Goal: Contribute content: Add original content to the website for others to see

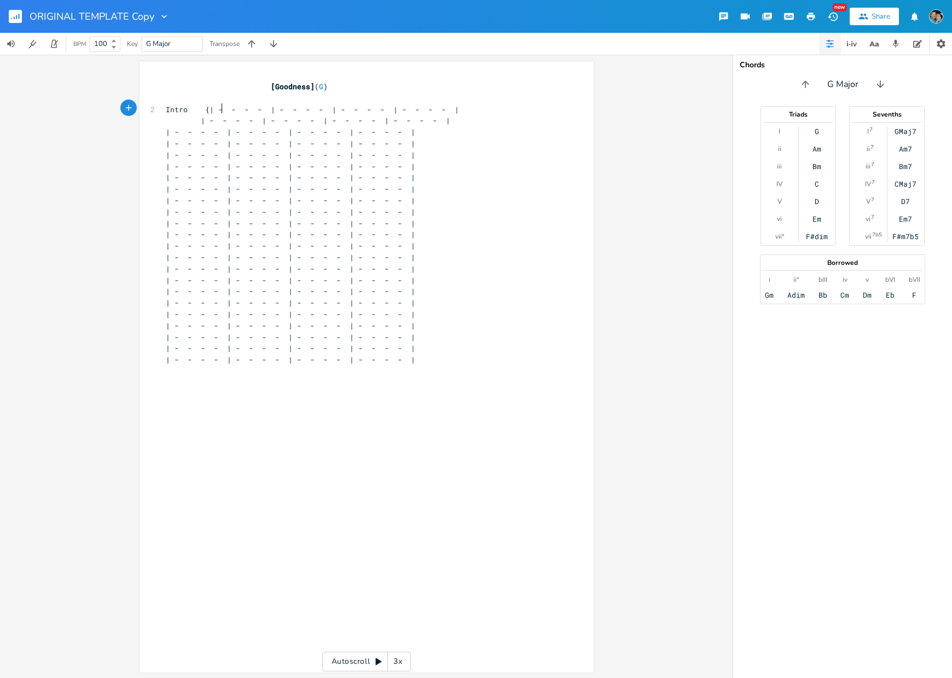
click at [216, 107] on span "Intro {| - - - - | - - - - | - - - - | - - - - |" at bounding box center [312, 109] width 293 height 10
type textarea "F"
type textarea "-"
drag, startPoint x: 264, startPoint y: 110, endPoint x: 250, endPoint y: 111, distance: 13.7
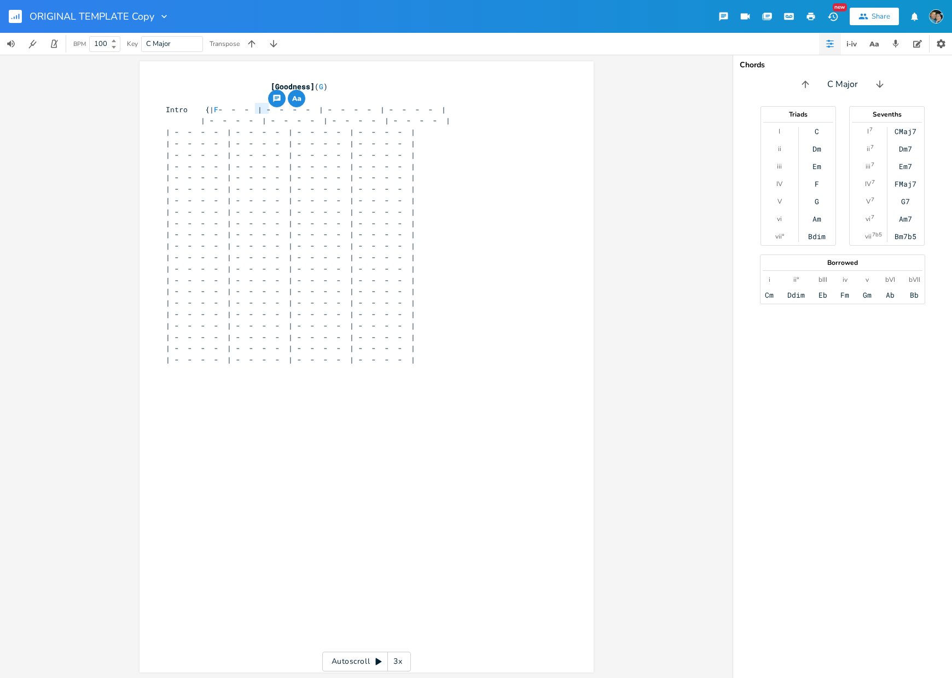
click at [250, 111] on span "Intro {| F - - - | - - - - | - - - - | - - - - |" at bounding box center [306, 109] width 280 height 10
type textarea "-"
drag, startPoint x: 311, startPoint y: 109, endPoint x: 299, endPoint y: 108, distance: 12.0
click at [299, 108] on span "Intro {| F - - | - - - - | - - - - | - - - - |" at bounding box center [299, 109] width 267 height 10
type textarea "-"
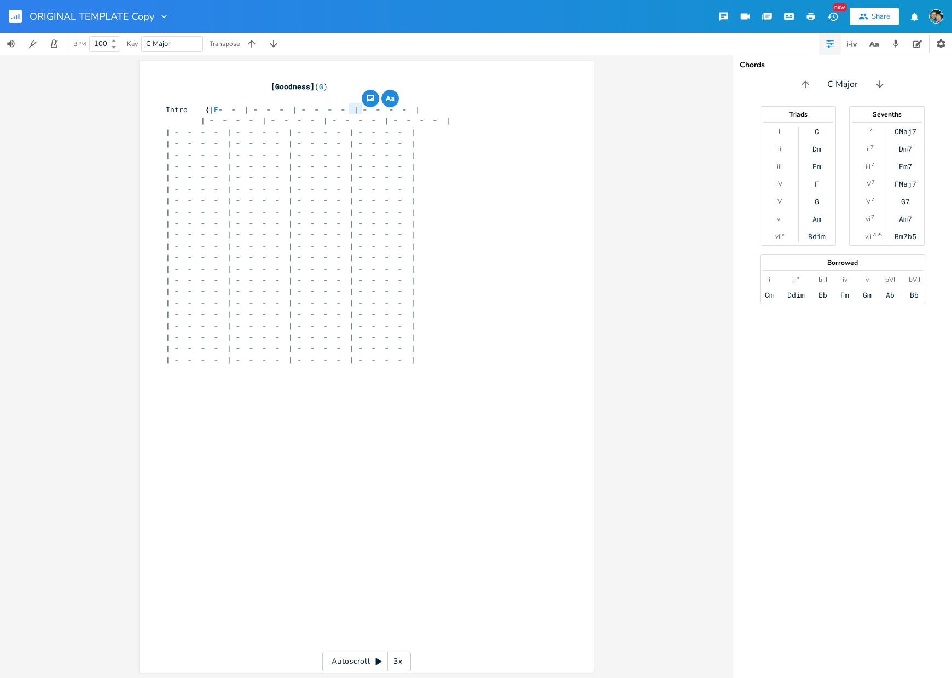
drag, startPoint x: 359, startPoint y: 108, endPoint x: 345, endPoint y: 109, distance: 14.3
click at [345, 109] on span "Intro {| F - - | - - - | - - - - | - - - - |" at bounding box center [293, 109] width 254 height 10
type textarea "- |"
drag, startPoint x: 408, startPoint y: 110, endPoint x: 392, endPoint y: 109, distance: 15.9
click at [392, 109] on span "Intro {| F - - | - - - | - - - | - - - - |" at bounding box center [286, 109] width 241 height 10
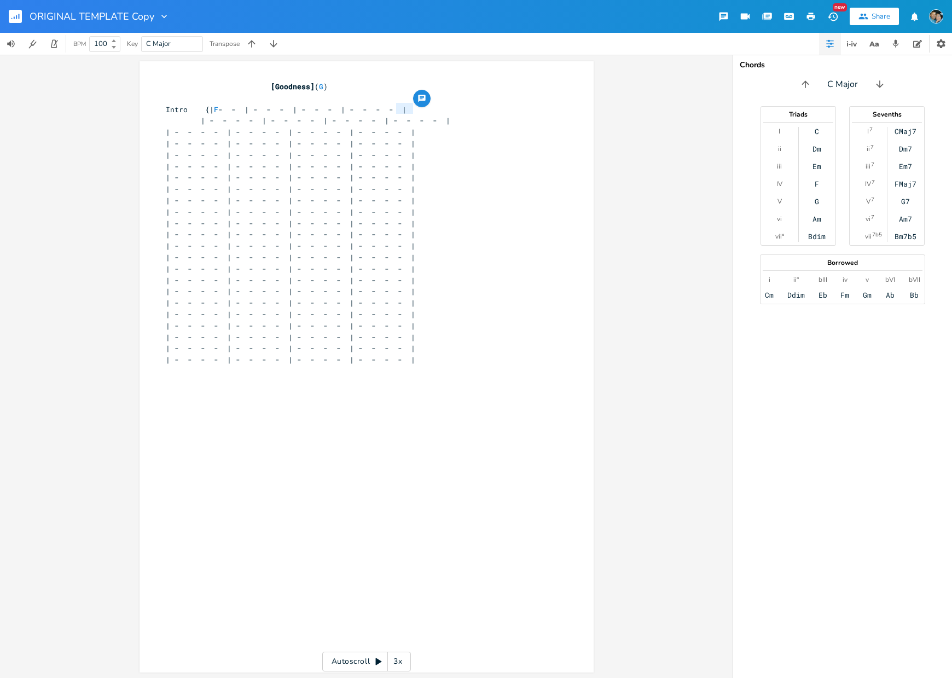
click at [395, 112] on span "Intro {| F - - | - - - | - - - | - - - - |" at bounding box center [286, 109] width 241 height 10
type textarea "|"
click at [404, 111] on span "Intro {| F - - | - - - | - - - | - - - - |" at bounding box center [286, 109] width 241 height 10
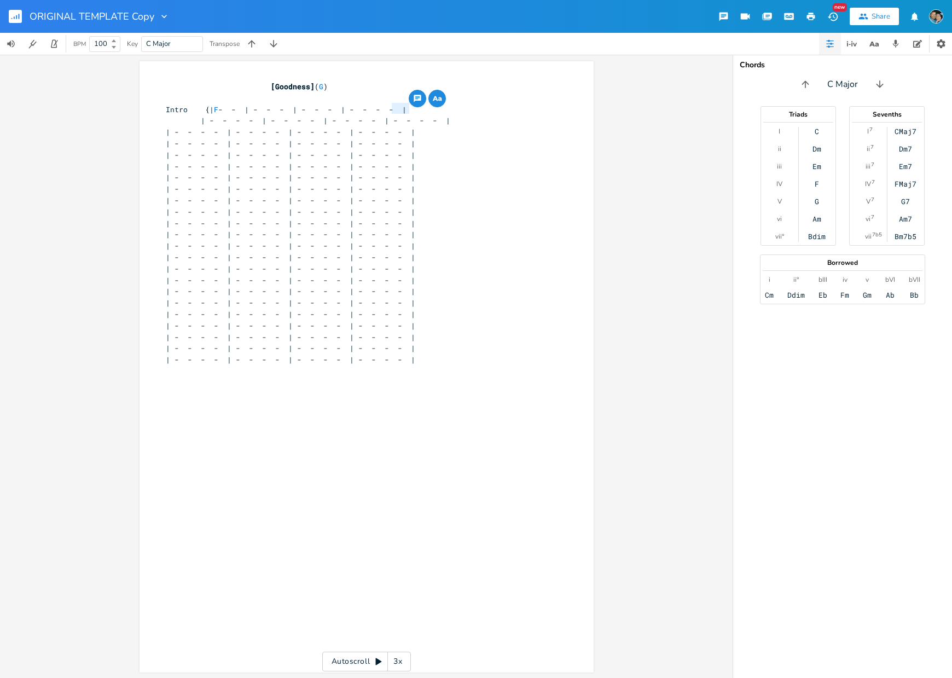
type textarea "-"
drag, startPoint x: 405, startPoint y: 109, endPoint x: 392, endPoint y: 108, distance: 13.7
click at [392, 108] on span "Intro {| F - - | - - - | - - - | - - - - |" at bounding box center [286, 109] width 241 height 10
click at [201, 121] on span "| - - - - | - - - - | - - - - | - - - - |" at bounding box center [308, 120] width 284 height 10
click at [218, 109] on span "Intro {| F - - | - - - | - - - | - - - |" at bounding box center [280, 109] width 228 height 10
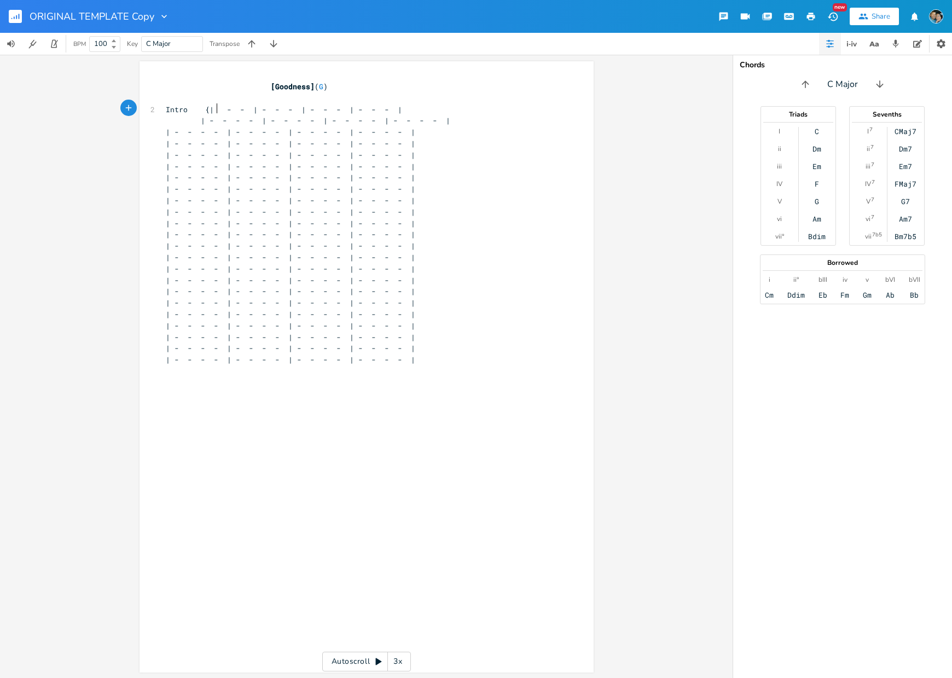
type textarea "-"
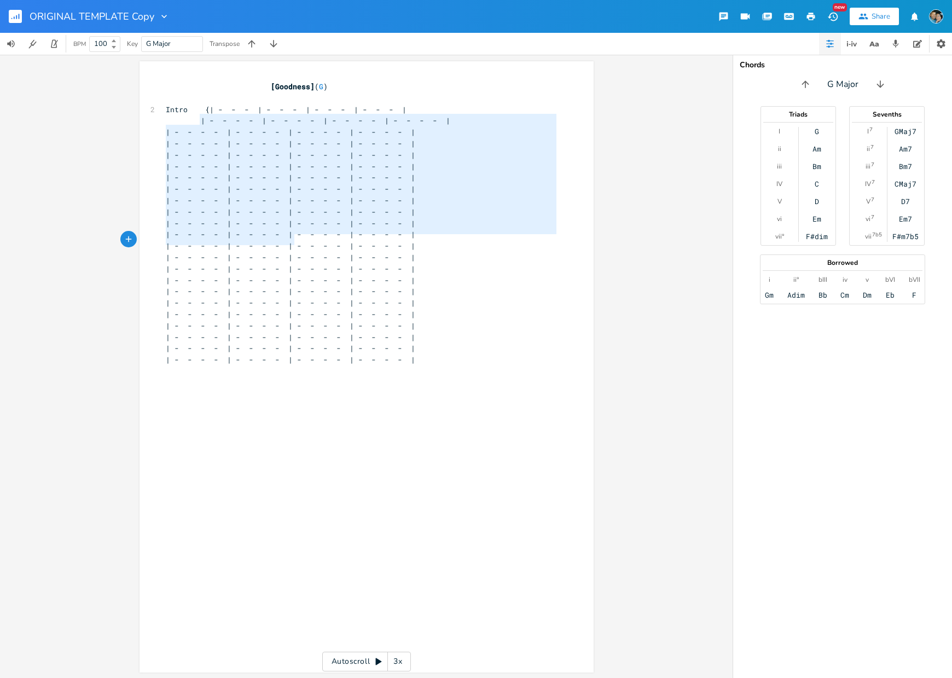
type textarea "| - - - - | - - - - | - - - - | - - - - | | - - - - | - - - - | - - - - | - - -…"
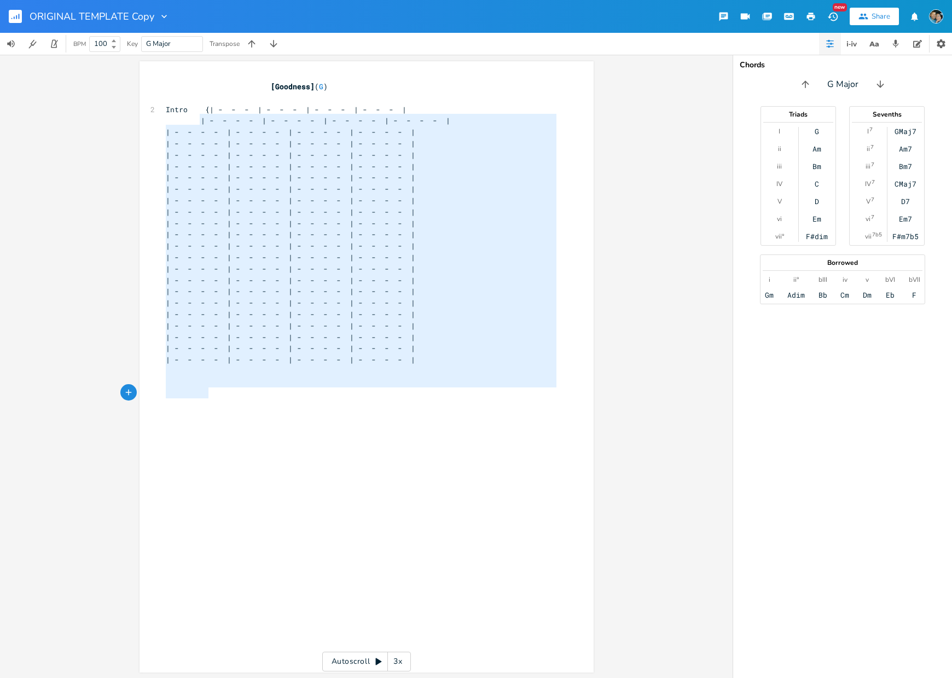
drag, startPoint x: 192, startPoint y: 119, endPoint x: 484, endPoint y: 388, distance: 397.6
click at [484, 388] on div "[Goodness] ( G ) ​ 2 Intro {| - - - | - - - | - - - | - - - | | - - - - | - - -…" at bounding box center [361, 268] width 395 height 375
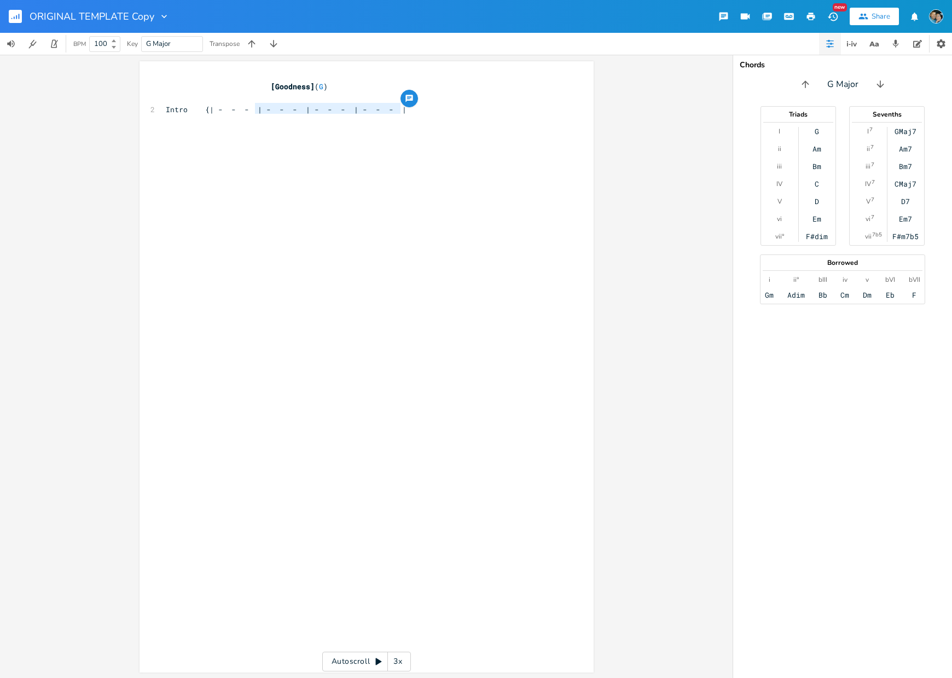
type textarea "- | - - - | - - - | - - - |"
type textarea "- - - | - - - | - - - | - - - |"
drag, startPoint x: 412, startPoint y: 112, endPoint x: 205, endPoint y: 114, distance: 206.8
click at [205, 114] on div "[Goodness] ( G ) ​ 2 Intro {| - - - | - - - | - - - | - - - | ​" at bounding box center [361, 126] width 395 height 91
click at [207, 114] on div "button" at bounding box center [209, 110] width 18 height 18
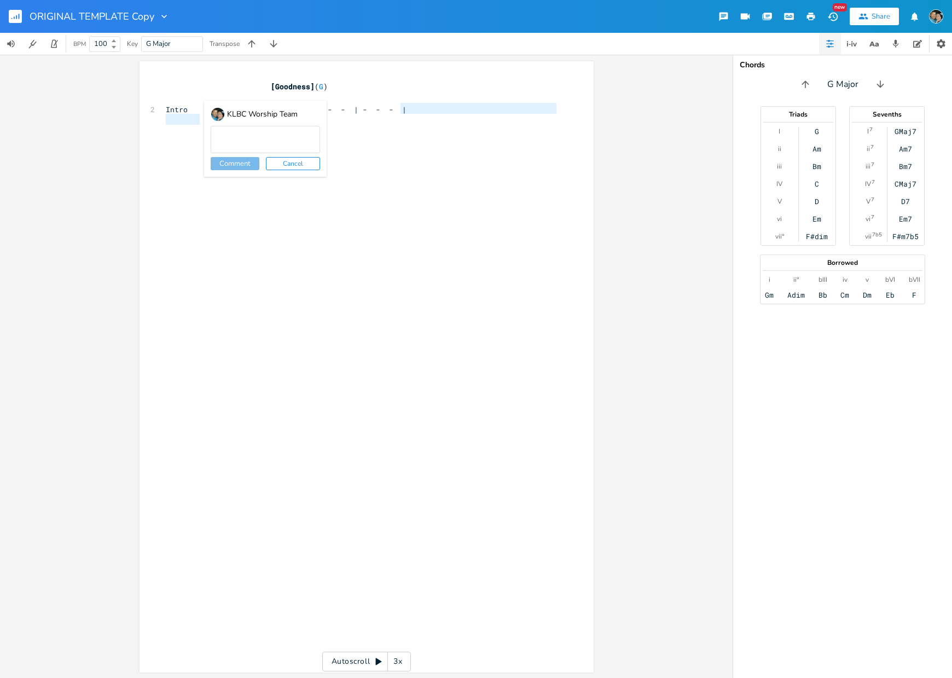
click at [175, 135] on pre at bounding box center [361, 131] width 395 height 11
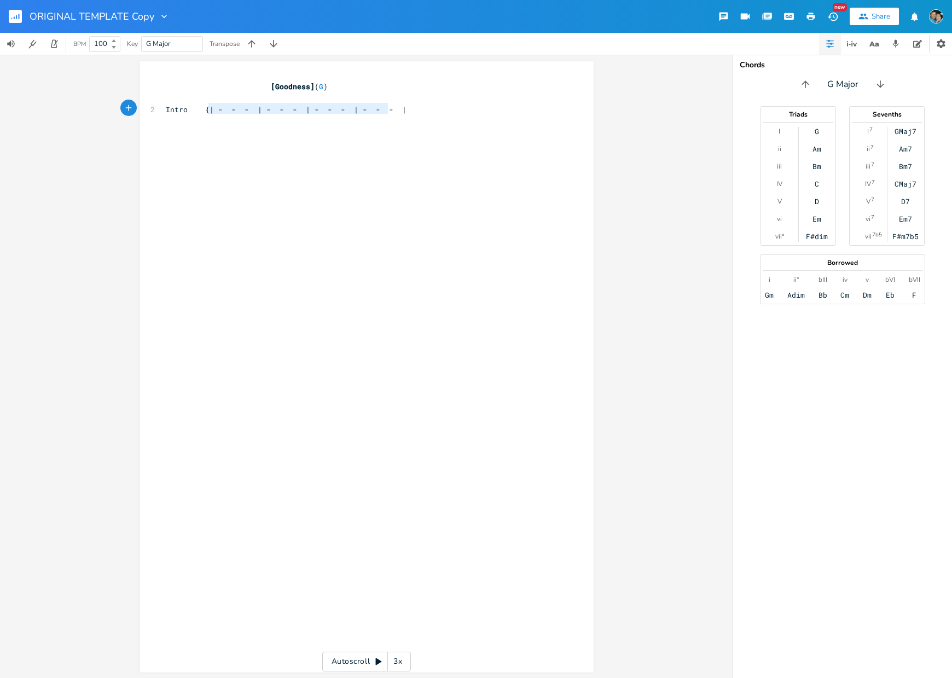
type textarea "| - - - | - - - | - - - | - - - |"
drag, startPoint x: 206, startPoint y: 111, endPoint x: 402, endPoint y: 110, distance: 195.3
click at [402, 110] on pre "Intro {| - - - | - - - | - - - | - - - |" at bounding box center [361, 109] width 395 height 11
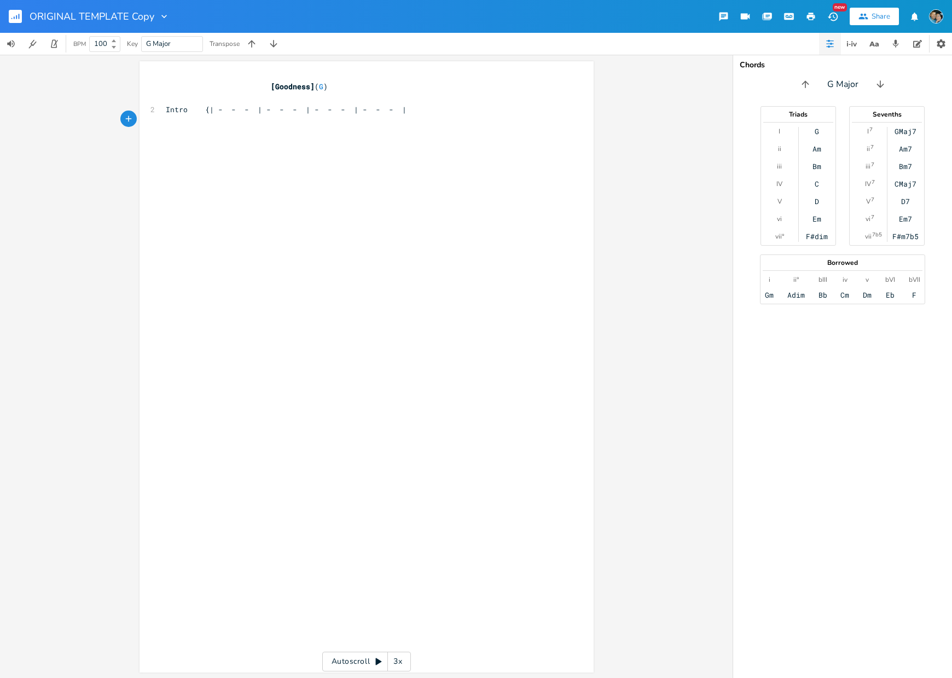
paste textarea
click at [216, 108] on span "Intro {| - - - | - - - | - - - | - - - |" at bounding box center [286, 109] width 241 height 10
type textarea "F"
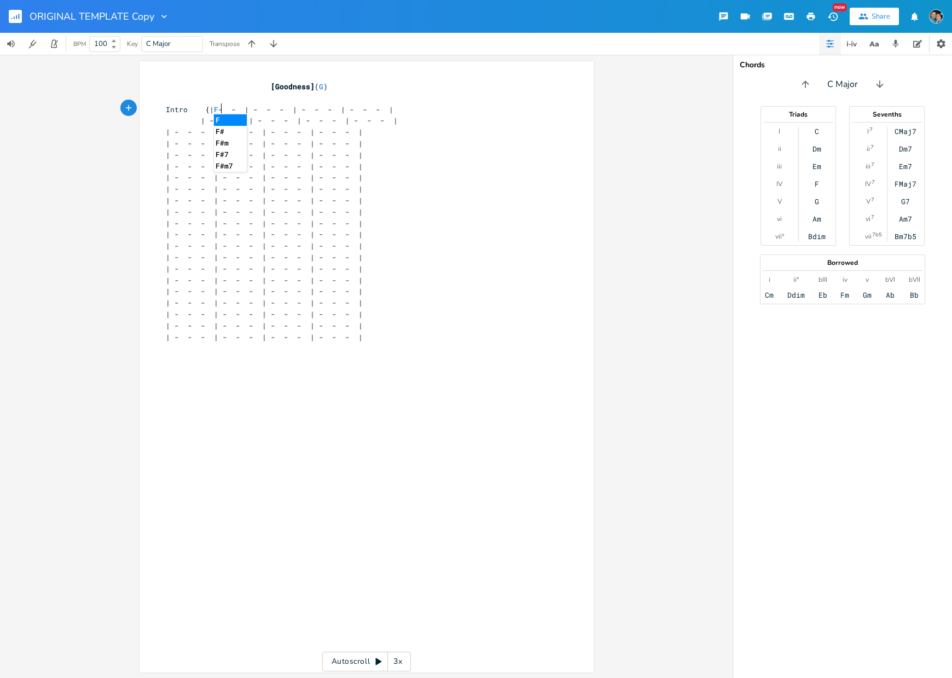
click at [266, 109] on span "Intro {| F - - | - - - | - - - | - - - |" at bounding box center [280, 109] width 228 height 10
type textarea "C"
click at [311, 109] on span "Intro {| F - - | C - - | - - - | - - - |" at bounding box center [273, 109] width 214 height 10
type textarea "Dm"
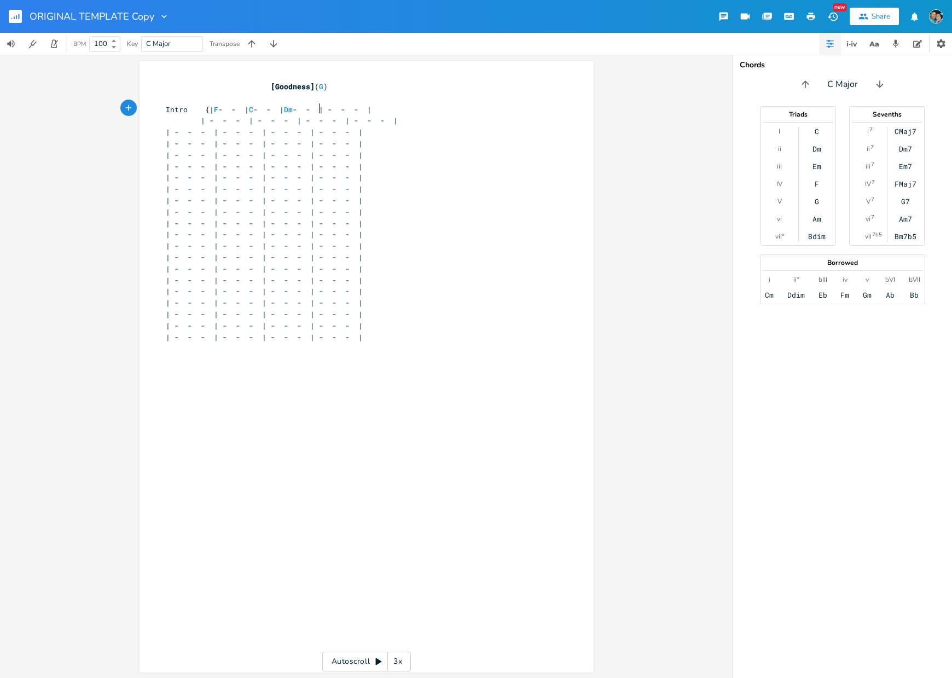
scroll to position [0, 10]
click at [360, 109] on span "Intro {| F - - | C - - | Dm - - | - - - |" at bounding box center [269, 109] width 206 height 10
type textarea "Bb"
click at [217, 120] on span "| - - - | - - - | - - - | - - - |" at bounding box center [282, 120] width 232 height 10
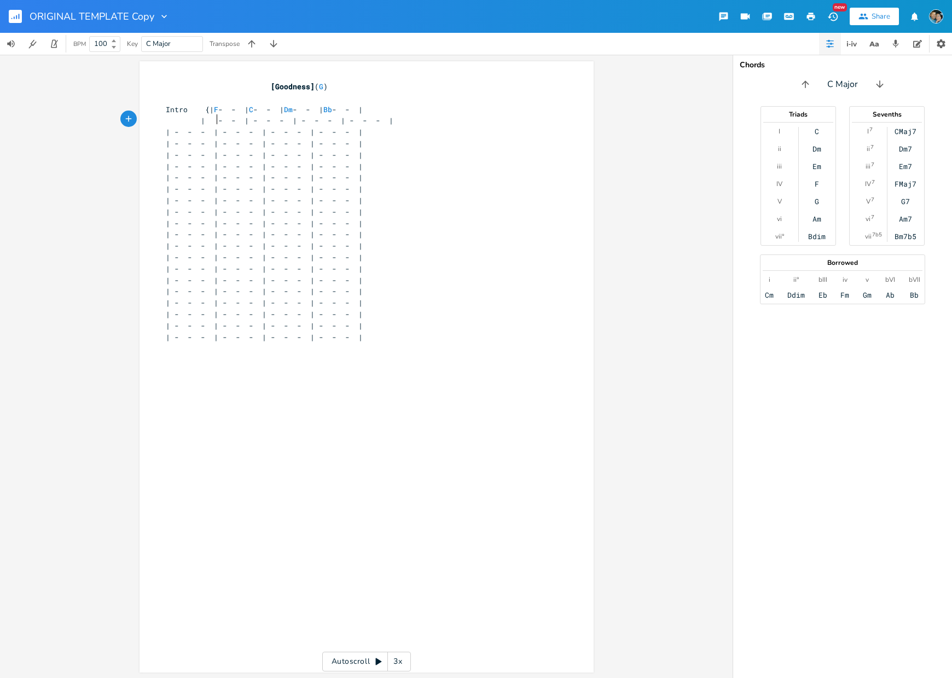
type textarea "F"
click at [267, 120] on span "| F - - | - - - | - - - | - - - |" at bounding box center [275, 120] width 219 height 10
type textarea "C"
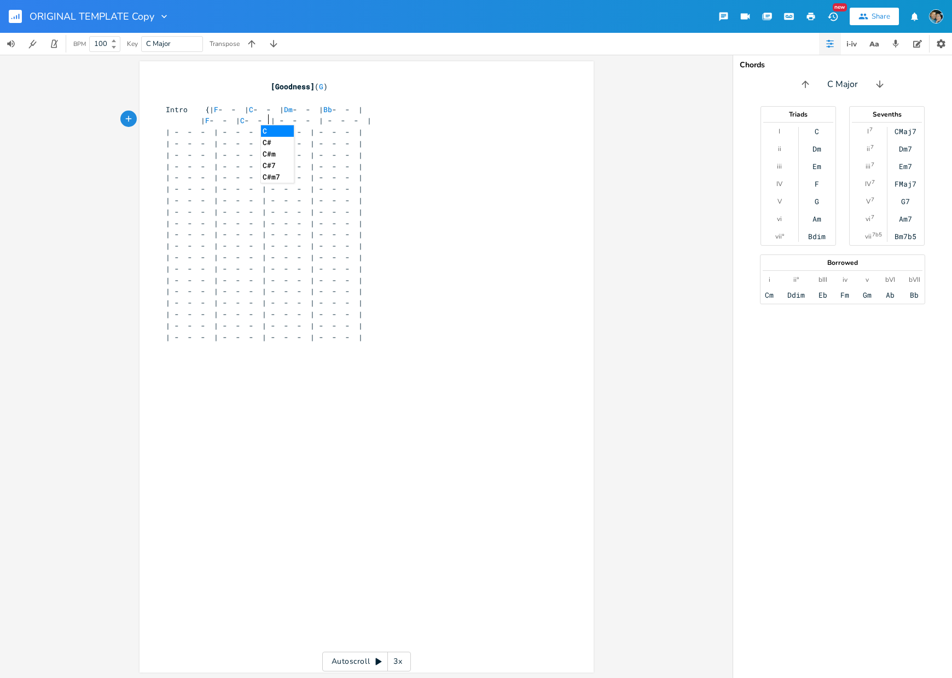
click at [313, 120] on span "| F - - | C - - | - - - | - - - |" at bounding box center [269, 120] width 206 height 10
type textarea "Bb"
click at [358, 120] on span "| F - - | C - - | Bb - - | - - - |" at bounding box center [264, 120] width 197 height 10
type textarea "Bb"
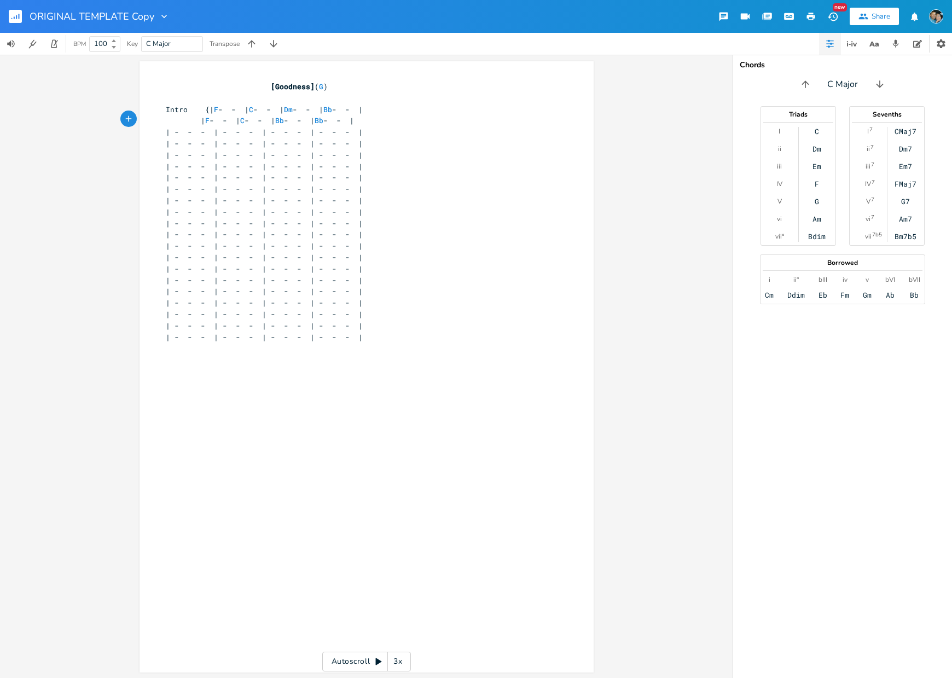
click at [405, 120] on pre "| F - - | C - - | Bb - - | Bb - - |" at bounding box center [361, 120] width 395 height 11
type textarea "}"
drag, startPoint x: 203, startPoint y: 141, endPoint x: 156, endPoint y: 141, distance: 47.0
click at [156, 141] on div "x [Goodness] ( G ) ​ Intro {| F - - | C - - | Dm - - | Bb - - | | F - - | C - -…" at bounding box center [366, 366] width 454 height 611
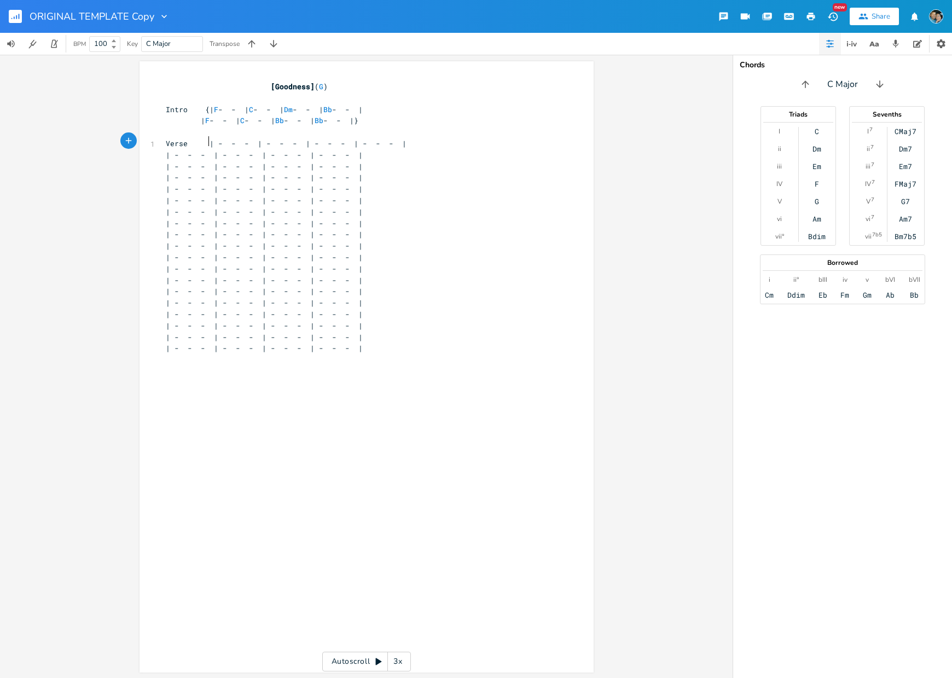
type textarea "Verse {"
type textarea "F"
click at [264, 141] on span "Verse {| F - - | - - - | - - - | - - - |" at bounding box center [280, 143] width 228 height 10
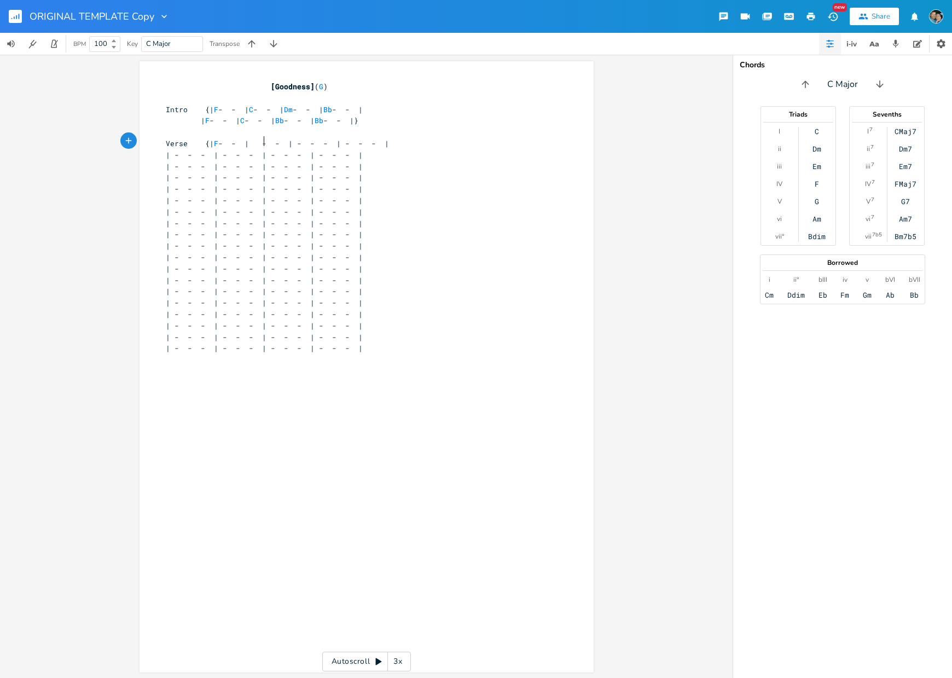
type textarea "C"
click at [311, 142] on span "Verse {| F - - | C - - | - - - | - - - |" at bounding box center [273, 143] width 214 height 10
type textarea "F"
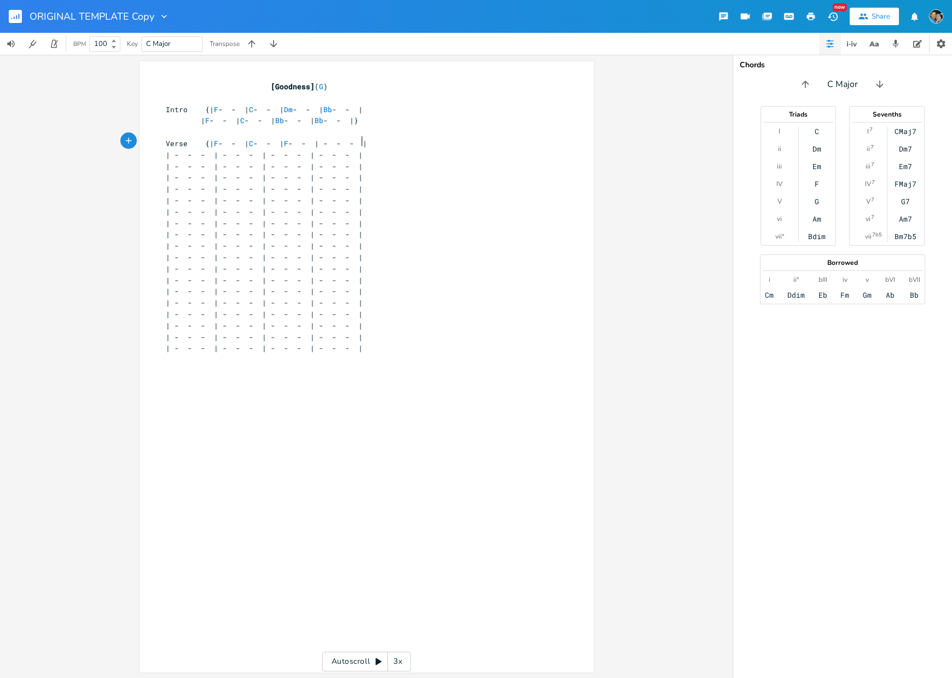
click at [359, 143] on span "Verse {| F - - | C - - | F - - | - - - |" at bounding box center [266, 143] width 201 height 10
type textarea "F"
click at [219, 155] on span "| - - - | - - - | - - - | - - - |" at bounding box center [264, 155] width 197 height 10
type textarea "Bb"
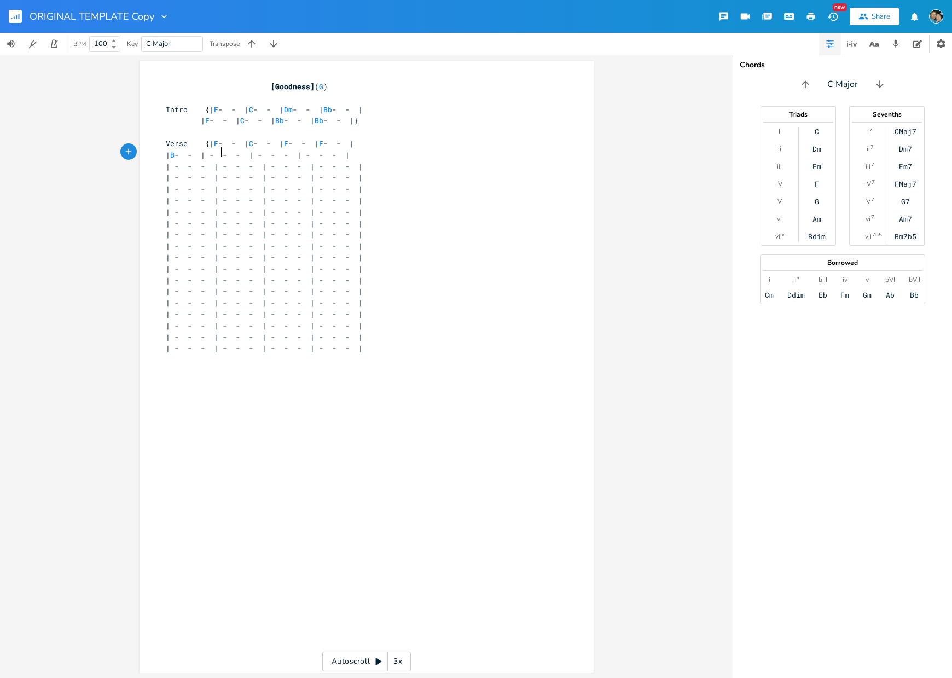
scroll to position [0, 8]
click at [263, 154] on span "| Bb - - | - - - | - - - | - - - |" at bounding box center [260, 155] width 188 height 10
type textarea "Bb"
click at [313, 153] on span "| Bb - - | Bb - - | - - - | - - - |" at bounding box center [255, 155] width 179 height 10
type textarea "F"
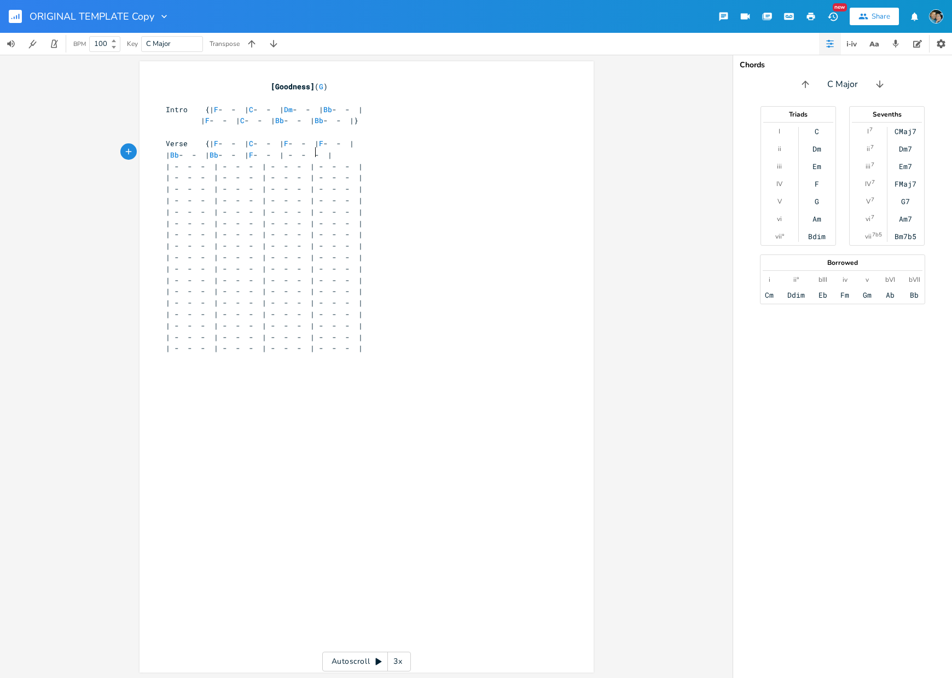
scroll to position [0, 3]
click at [332, 152] on span "| Bb - - | Bb - - | F - - | - - - |" at bounding box center [249, 155] width 166 height 10
type textarea "F"
click at [218, 164] on span "| - - - | - - - | - - - | - - - |" at bounding box center [264, 166] width 197 height 10
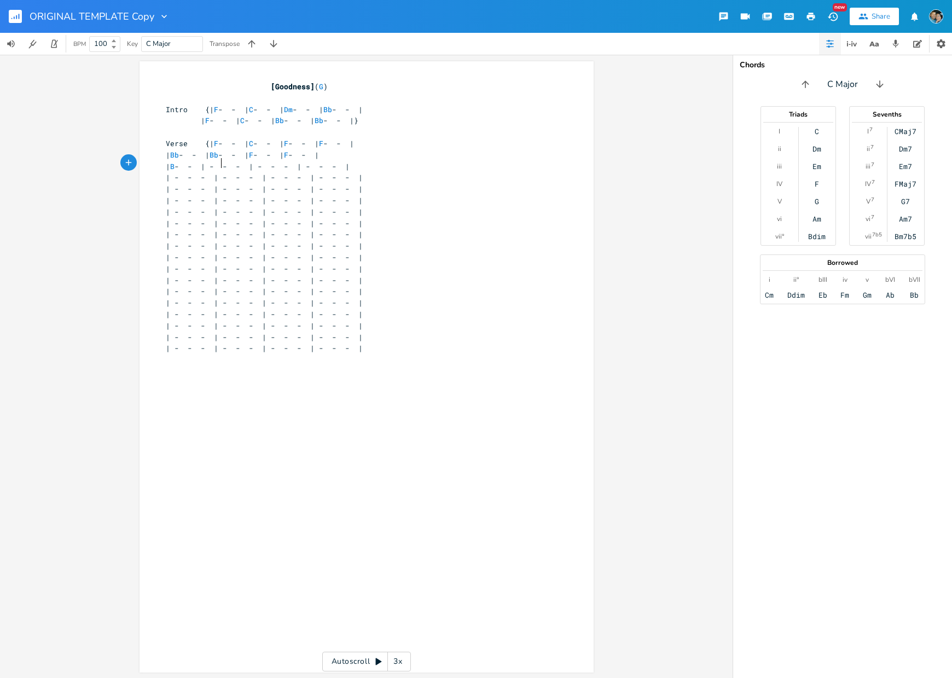
type textarea "Bb"
click at [264, 164] on span "| Bb - - | - - - | - - - | - - - |" at bounding box center [260, 166] width 188 height 10
type textarea "B"
type textarea "G"
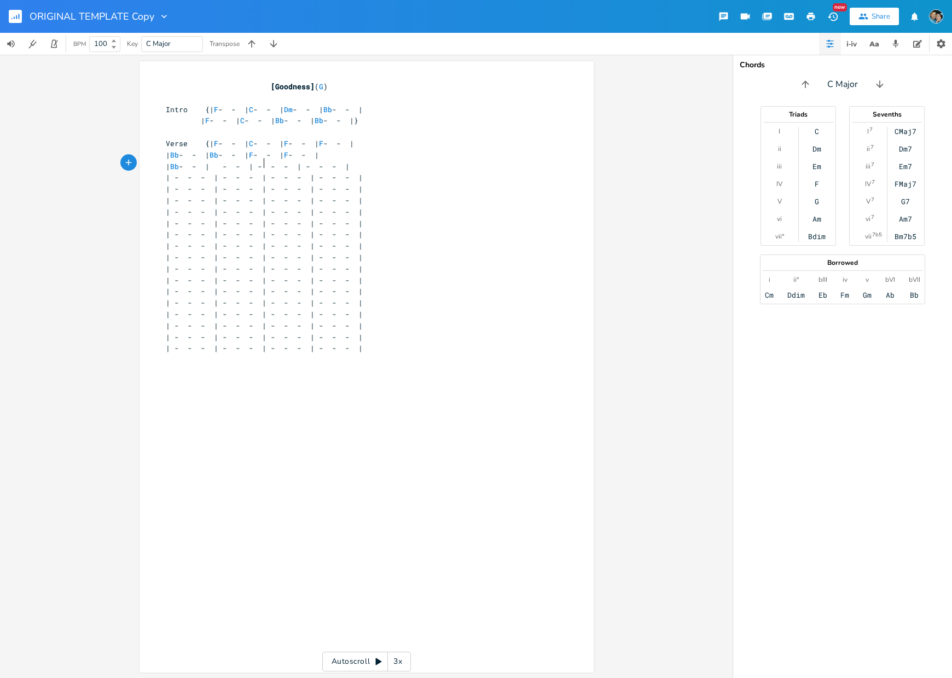
scroll to position [0, 4]
click at [310, 164] on span "| Bb - - | G - - | - - - | - - - |" at bounding box center [253, 166] width 175 height 10
type textarea "C"
click at [328, 165] on span "| Bb - - | G - - | C - - | - - - |" at bounding box center [247, 166] width 162 height 10
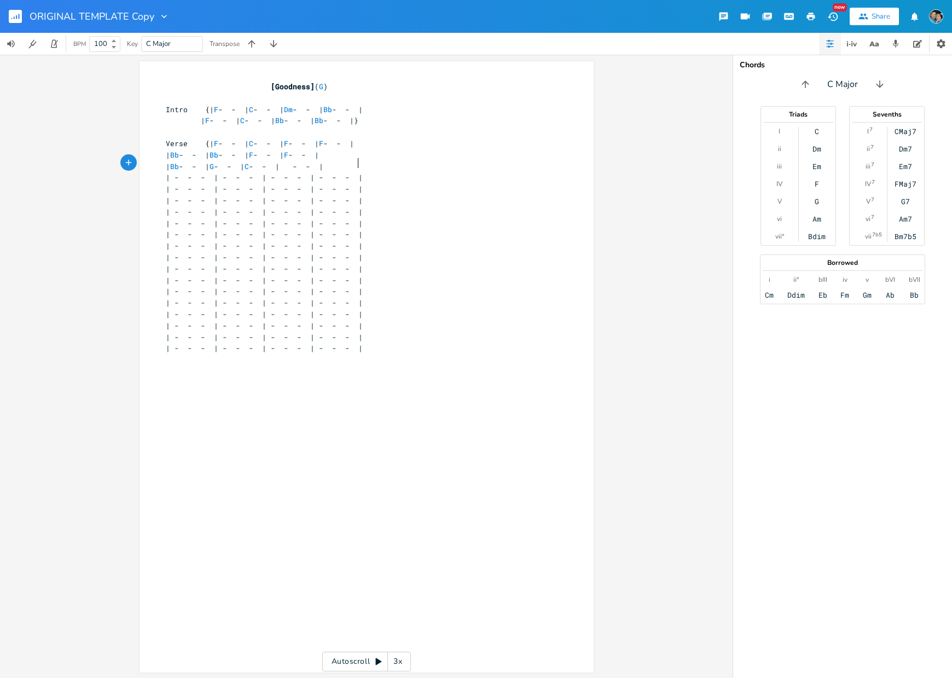
type textarea "C"
click at [216, 172] on span "| - - - | - - - | - - - | - - - |" at bounding box center [264, 177] width 197 height 10
type textarea "F"
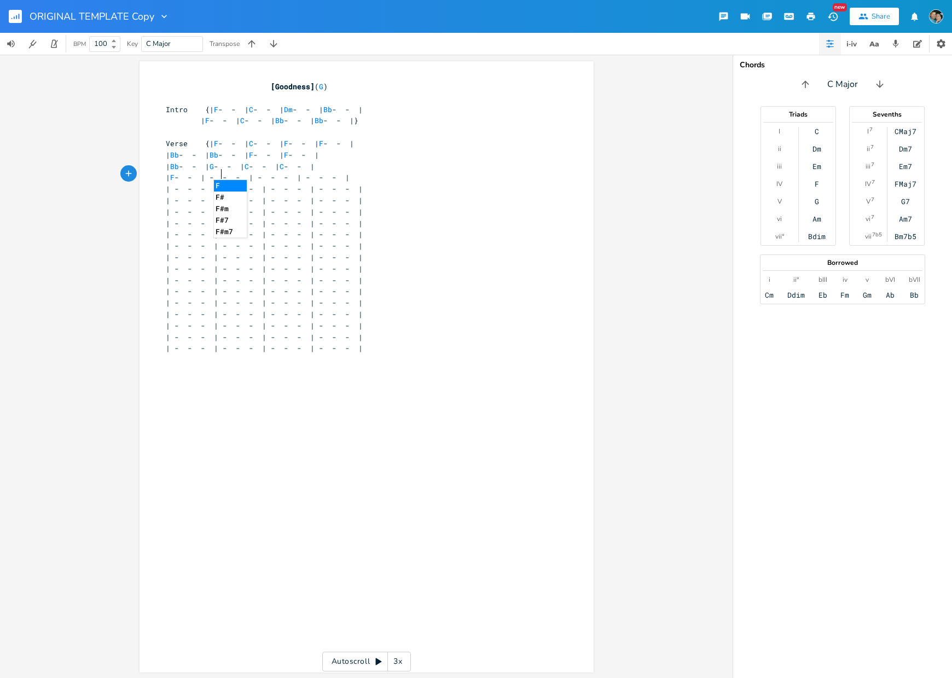
click at [266, 176] on span "| F - - | - - - | - - - | - - - |" at bounding box center [258, 177] width 184 height 10
type textarea "Bb"
type textarea "D"
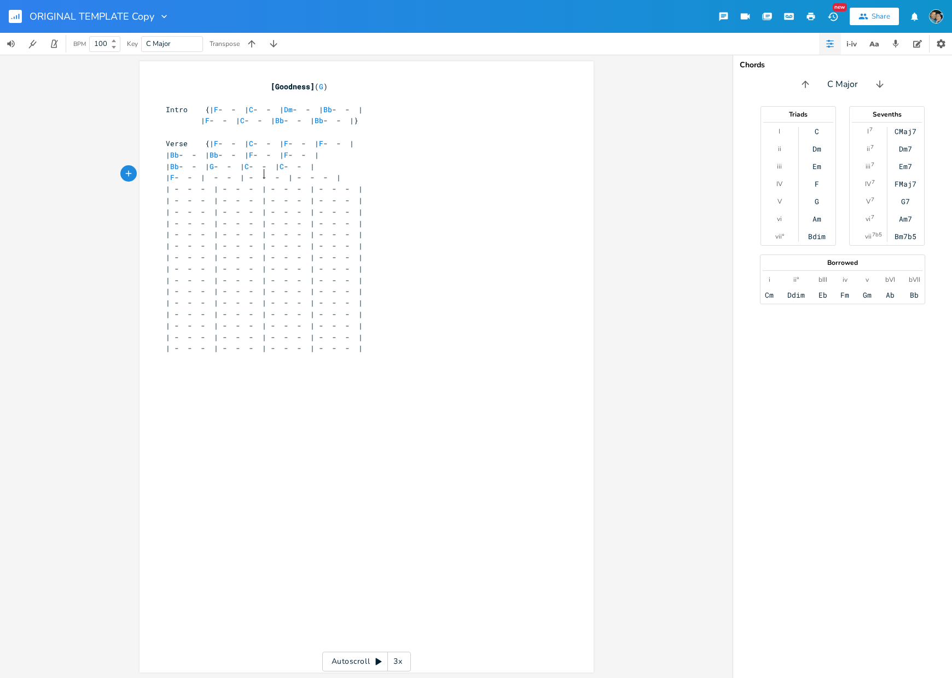
type textarea "D"
type textarea "F"
click at [313, 174] on span "| F - - | F - - | - - - | - - - |" at bounding box center [251, 177] width 171 height 10
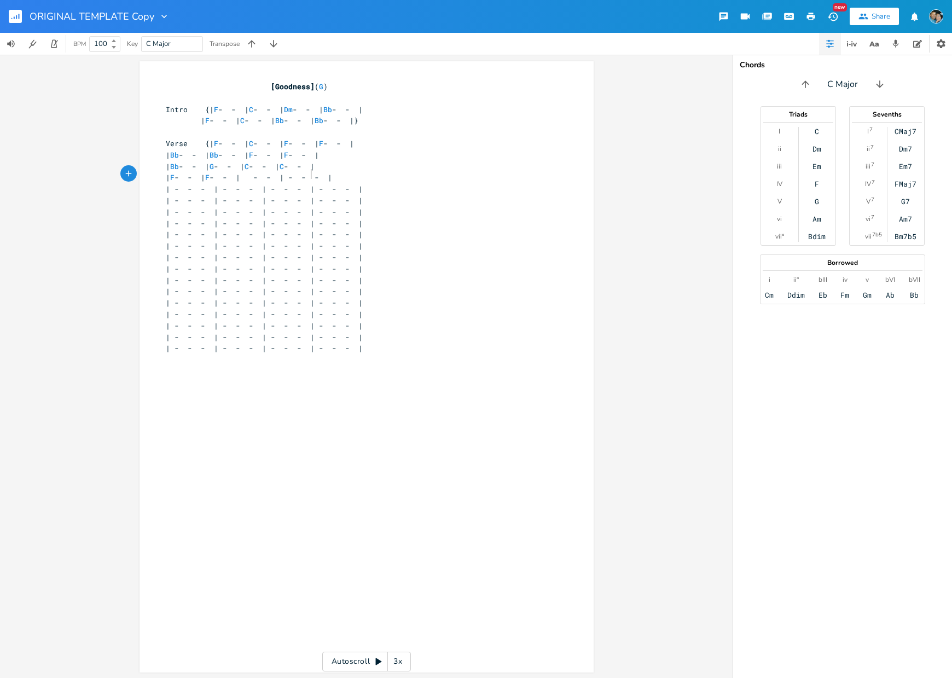
type textarea "Bb"
click at [328, 175] on span "| F - - | F - - | Bb - - | - - - |" at bounding box center [247, 177] width 162 height 10
type textarea "Bb"
type textarea "m"
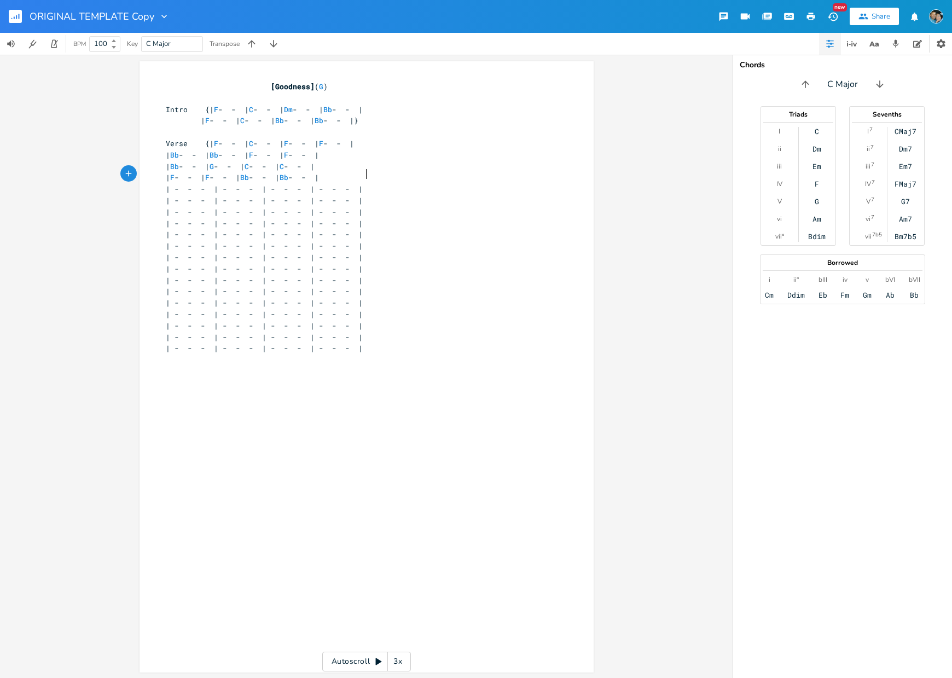
scroll to position [0, 4]
click at [217, 185] on span "| - - - | - - - | - - - | - - - |" at bounding box center [264, 189] width 197 height 10
type textarea "F"
click at [266, 184] on span "| F - - | - - - | - - - | - - - |" at bounding box center [258, 189] width 184 height 10
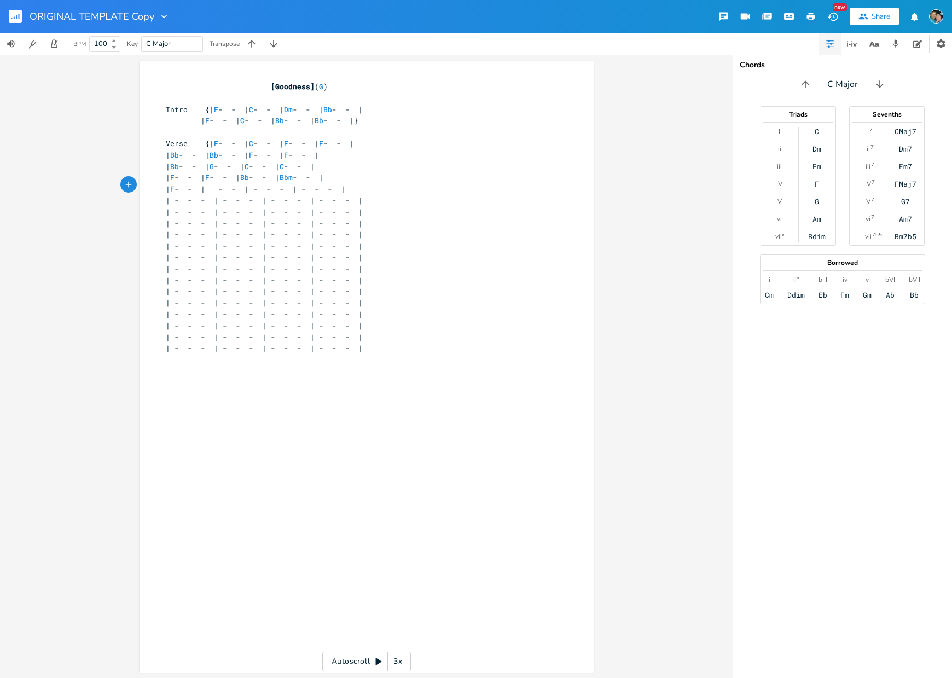
type textarea "C"
click at [312, 188] on span "| F - - | C - - | - - - | - - - |" at bounding box center [251, 189] width 171 height 10
type textarea "F"
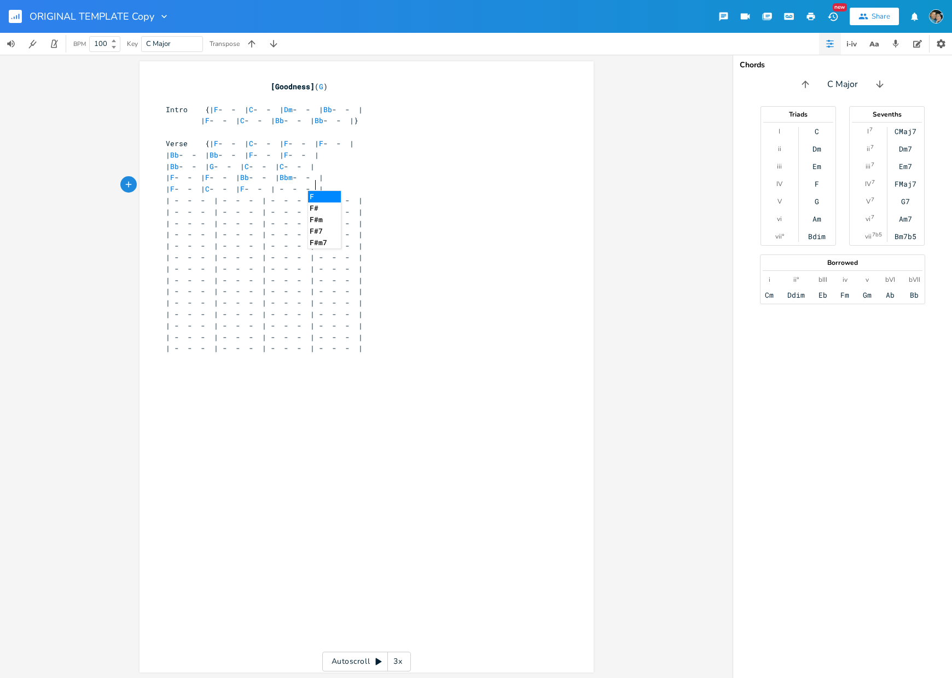
click at [323, 186] on span "| F - - | C - - | F - - | - - - |" at bounding box center [245, 189] width 158 height 10
type textarea "F"
click at [403, 184] on pre "| F - - | C - - | F - - | F - - |" at bounding box center [361, 188] width 395 height 11
type textarea "}"
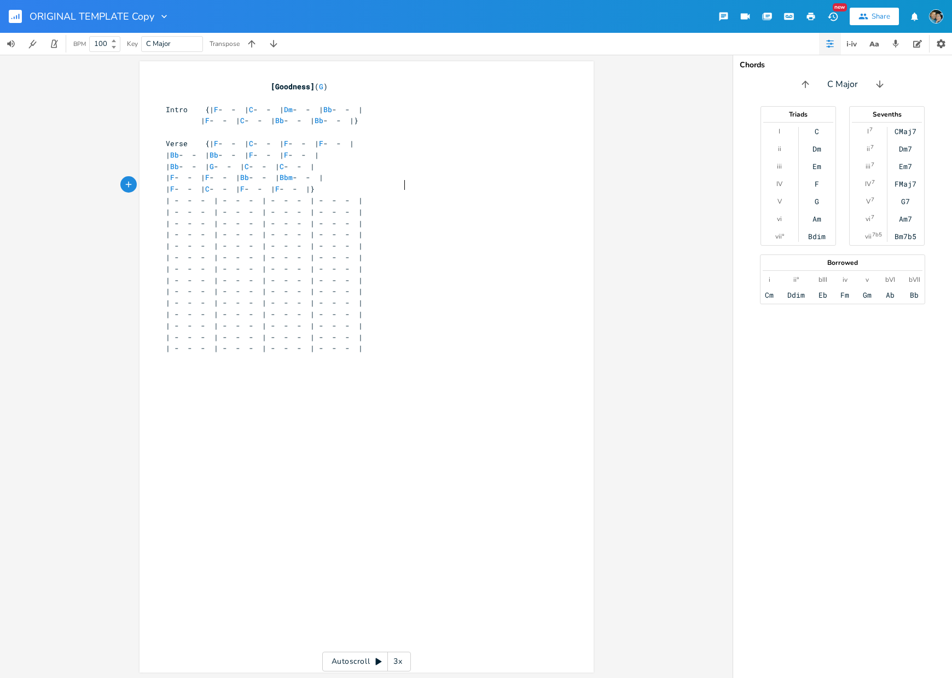
scroll to position [0, 2]
click at [315, 186] on span "| F - - | C - - | F - - | F - - |}" at bounding box center [240, 189] width 149 height 10
type textarea "C"
click at [323, 218] on span "| - - - | - - - | - - - | - - - |" at bounding box center [264, 223] width 197 height 10
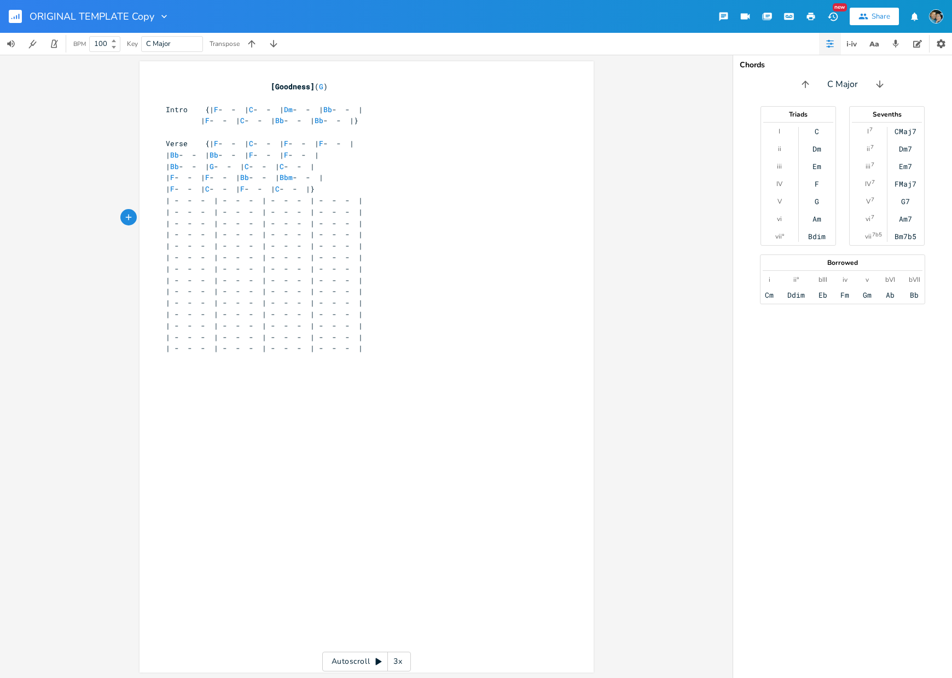
click at [423, 186] on pre "| F - - | C - - | F - - | C - - |}" at bounding box center [361, 188] width 395 height 11
drag, startPoint x: 200, startPoint y: 208, endPoint x: 133, endPoint y: 204, distance: 67.4
click at [133, 204] on div "x [Goodness] ( G ) ​ Intro {| F - - | C - - | Dm - - | Bb - - | | F - - | C - -…" at bounding box center [366, 366] width 732 height 623
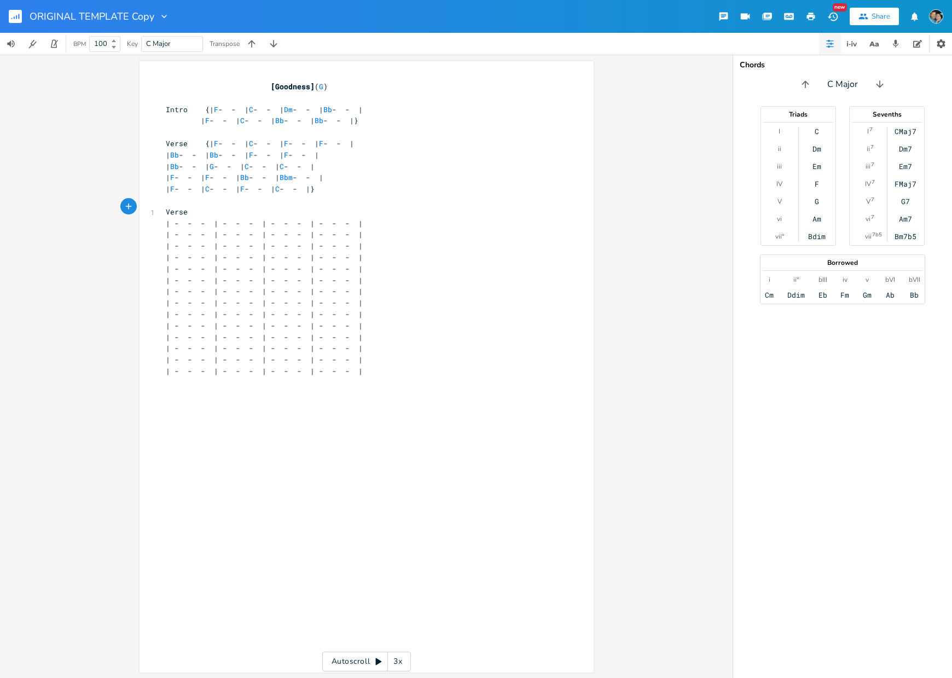
type textarea "Verse]"
type textarea "["
click at [205, 205] on pre "[Verse]" at bounding box center [361, 210] width 395 height 11
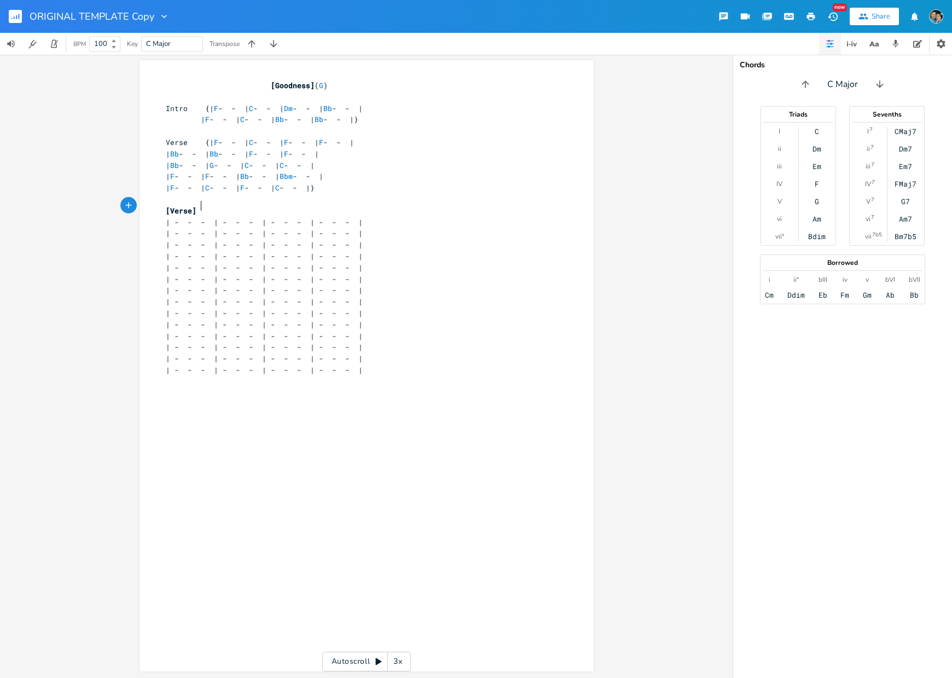
scroll to position [0, 0]
drag, startPoint x: 188, startPoint y: 228, endPoint x: 129, endPoint y: 226, distance: 59.1
click at [129, 226] on div "x [Goodness] ( G ) ​ Intro {| F - - | C - - | Dm - - | Bb - - | | F - - | C - -…" at bounding box center [366, 366] width 732 height 623
type textarea "Cho."
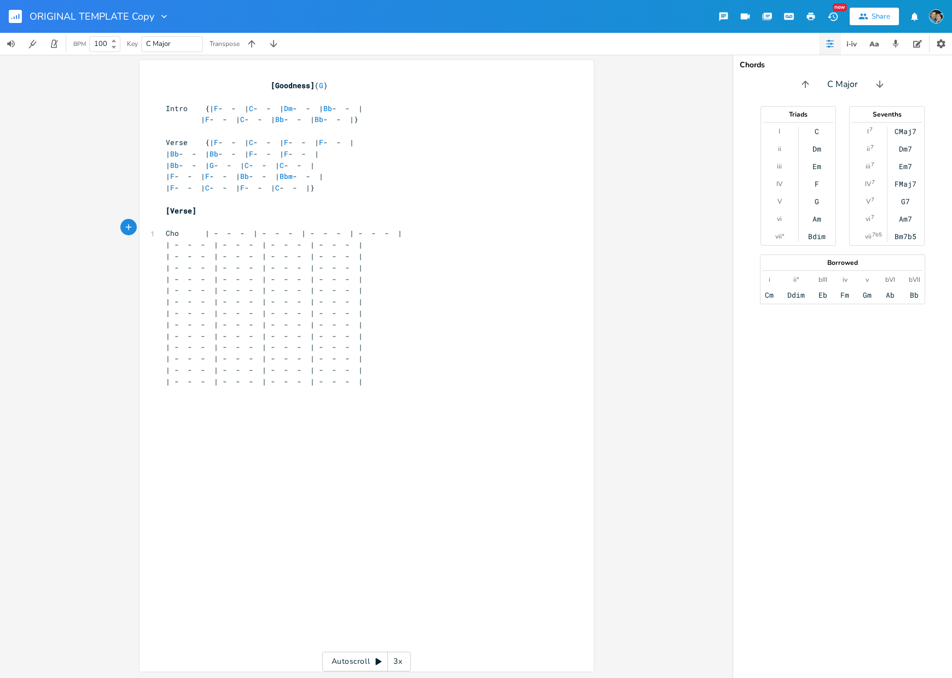
type textarea "{"
type textarea "Bb"
type textarea "\"
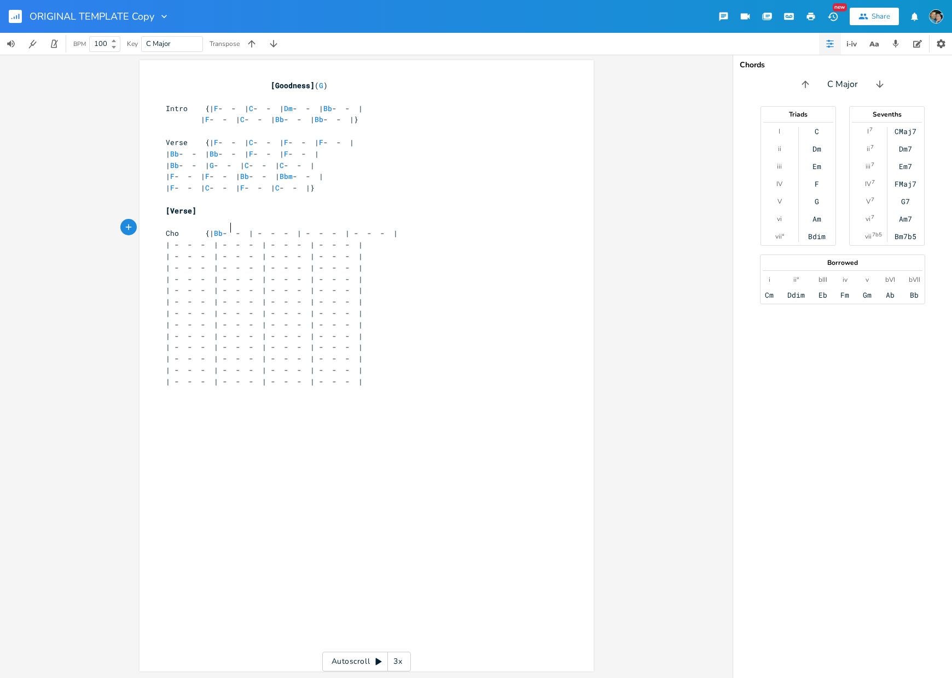
scroll to position [0, 1]
click at [262, 228] on span "Cho {| Bb - - | - - - | - - - | - - - |" at bounding box center [282, 233] width 232 height 10
type textarea "Bb"
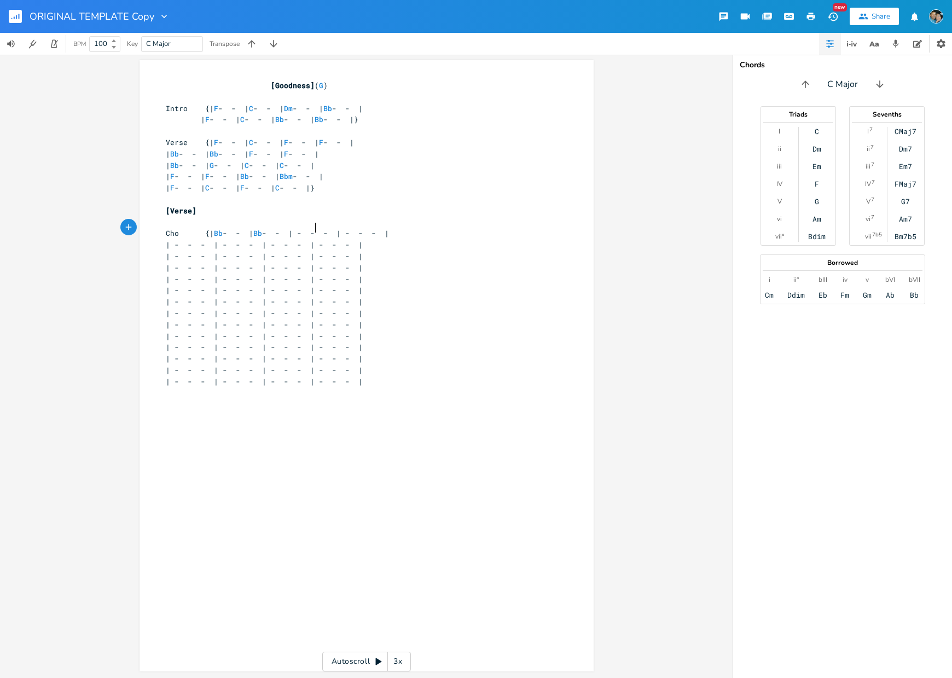
click at [313, 229] on span "Cho {| Bb - - | Bb - - | - - - | - - - |" at bounding box center [277, 233] width 223 height 10
type textarea "F"
click at [358, 228] on span "Cho {| Bb - - | Bb - - | F - - | - - - |" at bounding box center [271, 233] width 210 height 10
type textarea "F"
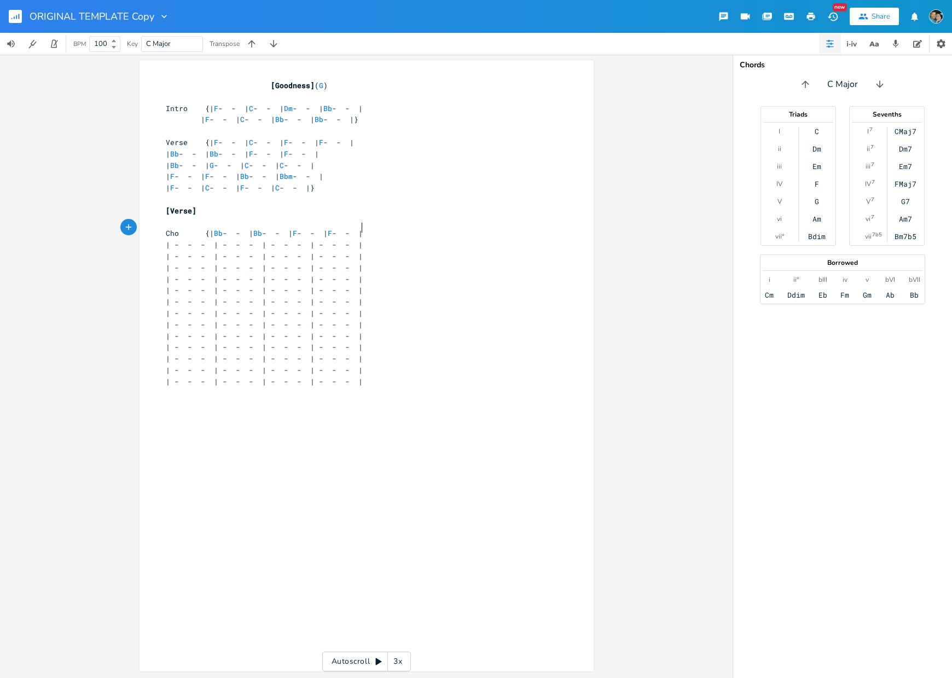
scroll to position [0, 3]
click at [216, 240] on span "| - - - | - - - | - - - | - - - |" at bounding box center [264, 245] width 197 height 10
type textarea "C"
click at [265, 240] on span "| C - - | - - - | - - - | - - - |" at bounding box center [258, 245] width 184 height 10
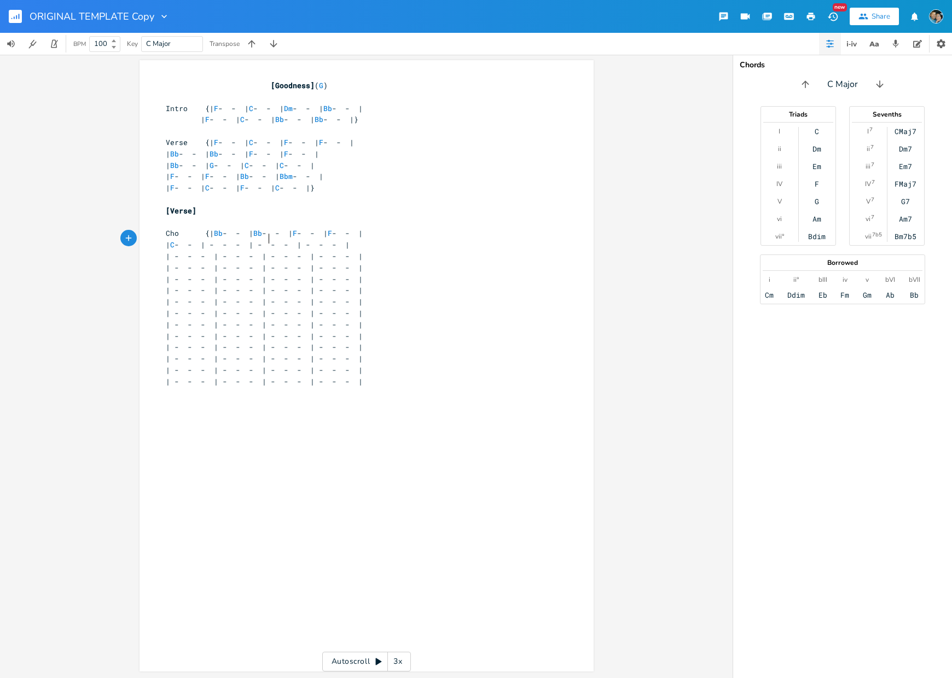
type textarea "C"
click at [315, 240] on span "| C - - | C - - | - - - | - - - |" at bounding box center [251, 245] width 171 height 10
type textarea "F"
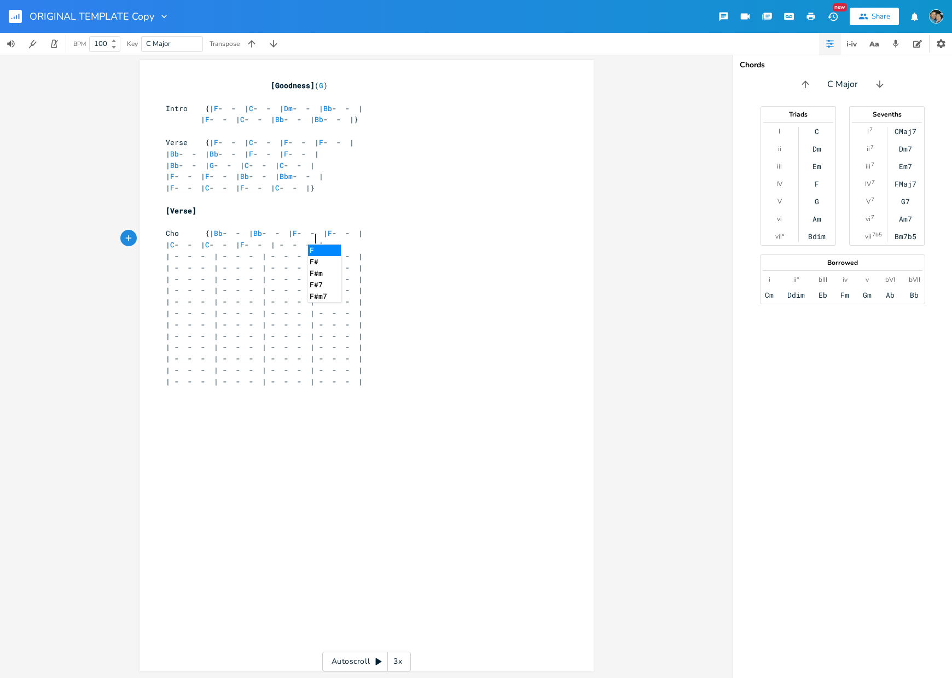
click at [323, 240] on span "| C - - | C - - | F - - | - - - |" at bounding box center [245, 245] width 158 height 10
type textarea "F7"
click at [219, 251] on span "| - - - | - - - | - - - | - - - |" at bounding box center [264, 256] width 197 height 10
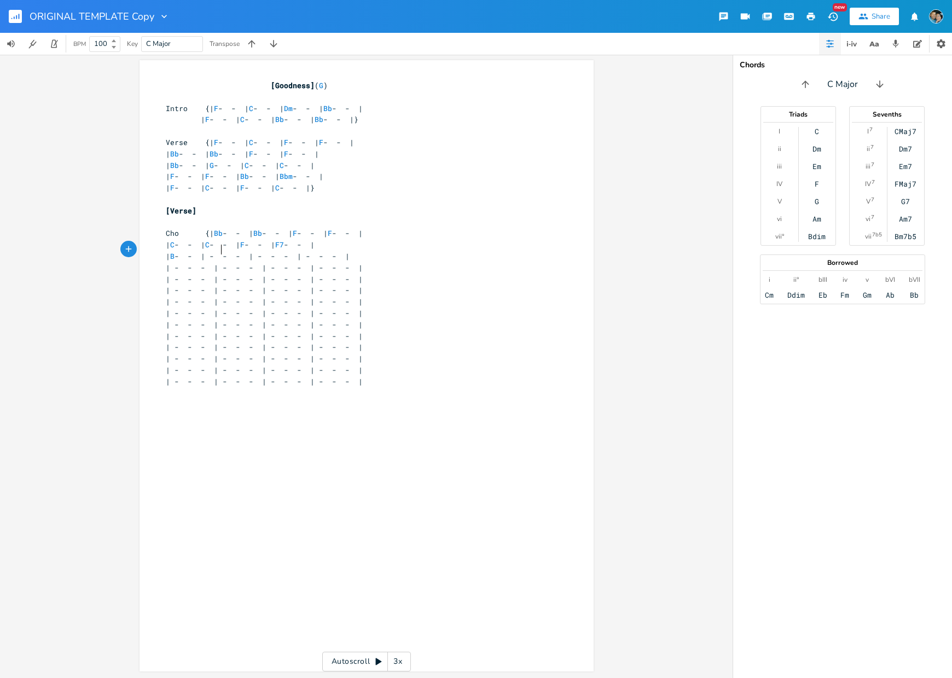
type textarea "Bb"
click at [268, 251] on span "| Bb - - | - - - | - - - | - - - |" at bounding box center [260, 256] width 188 height 10
type textarea "Bb"
click at [313, 251] on span "| Bb - - | Bb - - | - - - | - - - |" at bounding box center [255, 256] width 179 height 10
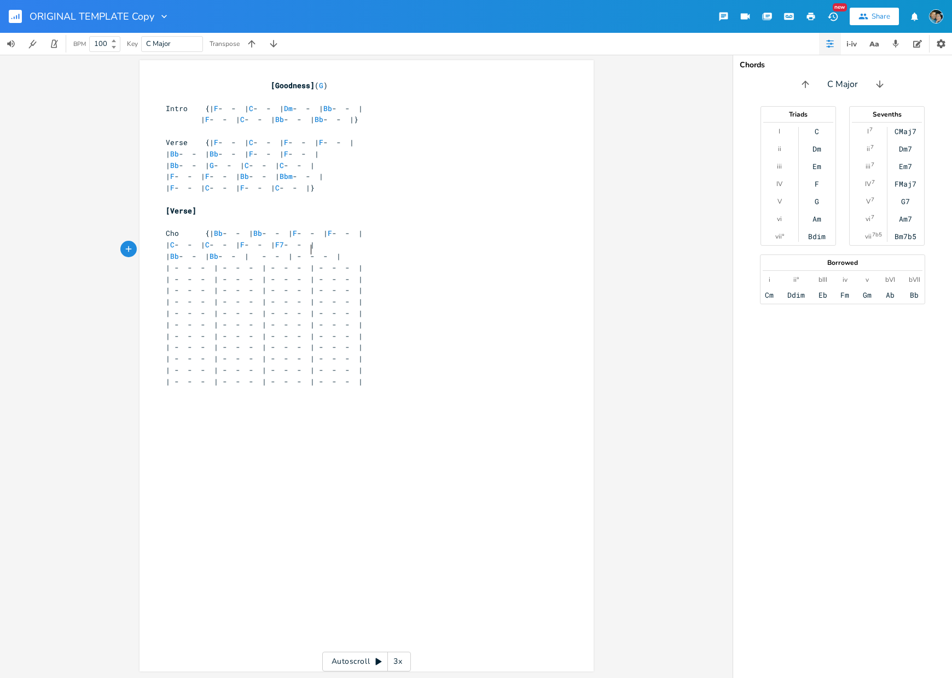
type textarea "G"
click at [332, 251] on span "| Bb - - | Bb - - | G - - | - - - |" at bounding box center [249, 256] width 166 height 10
type textarea "G"
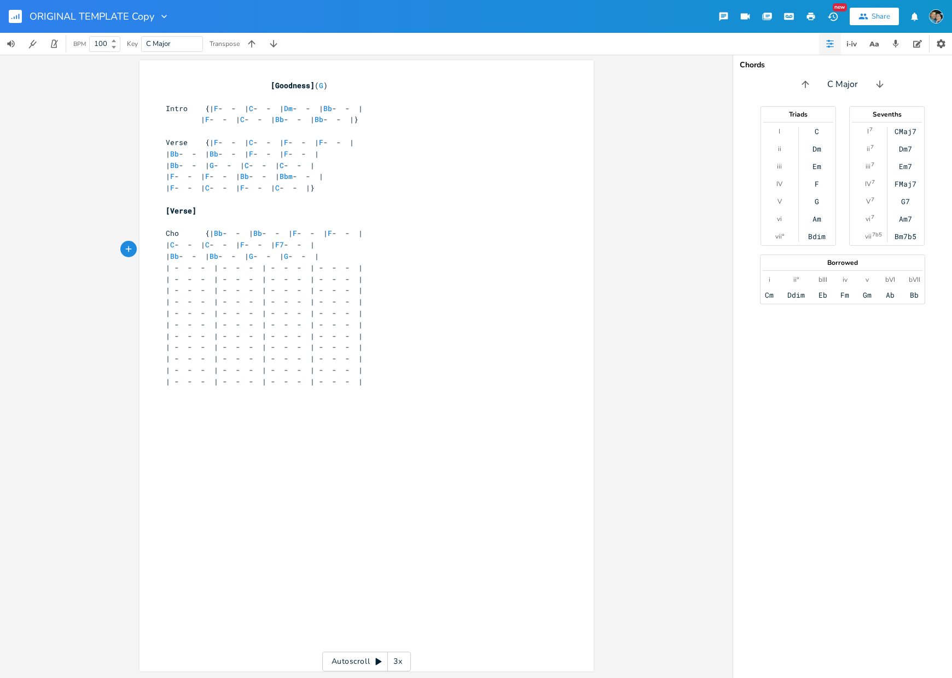
click at [219, 263] on span "| - - - | - - - | - - - | - - - |" at bounding box center [264, 268] width 197 height 10
type textarea "C"
click at [263, 263] on span "| C - - | - - - | - - - | - - - |" at bounding box center [258, 268] width 184 height 10
type textarea "C"
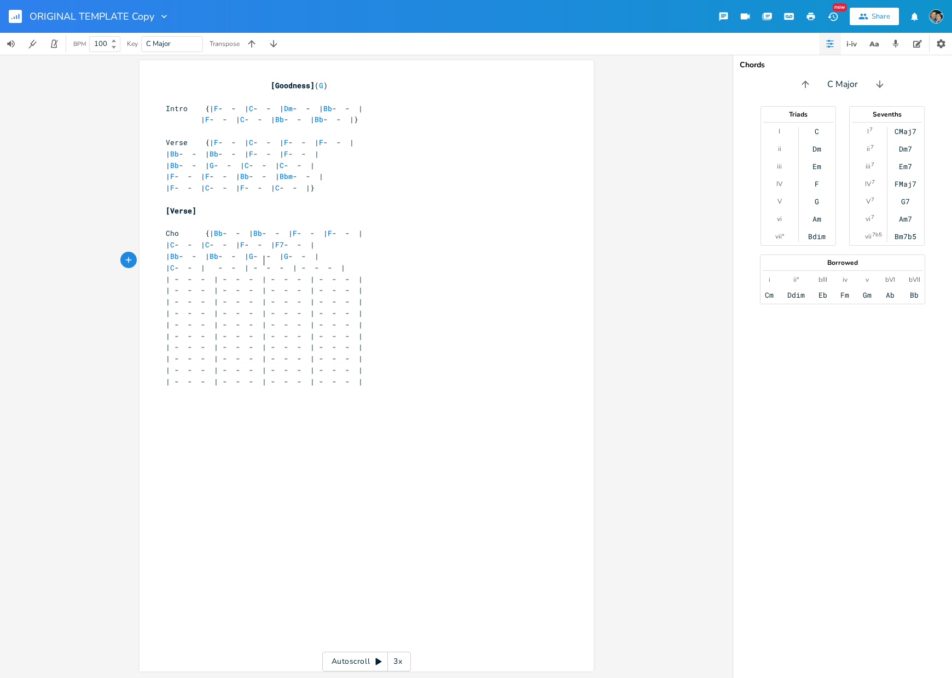
scroll to position [0, 4]
click at [312, 263] on span "| C - - | C - - | - - - | - - - |" at bounding box center [251, 268] width 171 height 10
type textarea "F"
click at [323, 263] on span "| C - - | C - - | F - - | - - - |" at bounding box center [245, 268] width 158 height 10
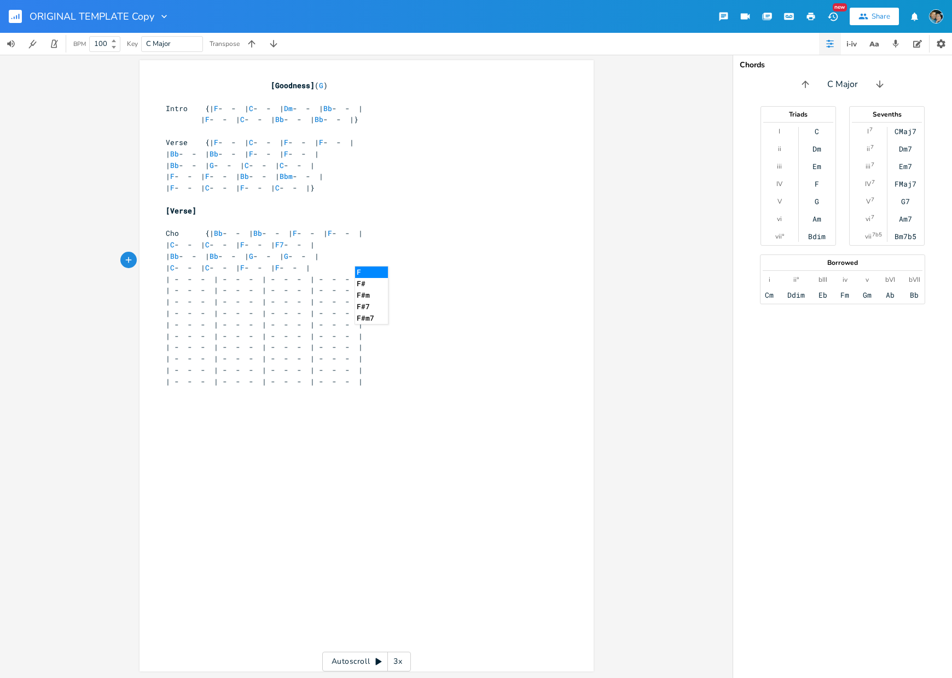
type textarea "F6"
type textarea "7"
click at [220, 274] on span "| - - - | - - - | - - - | - - - |" at bounding box center [264, 279] width 197 height 10
type textarea "Bb"
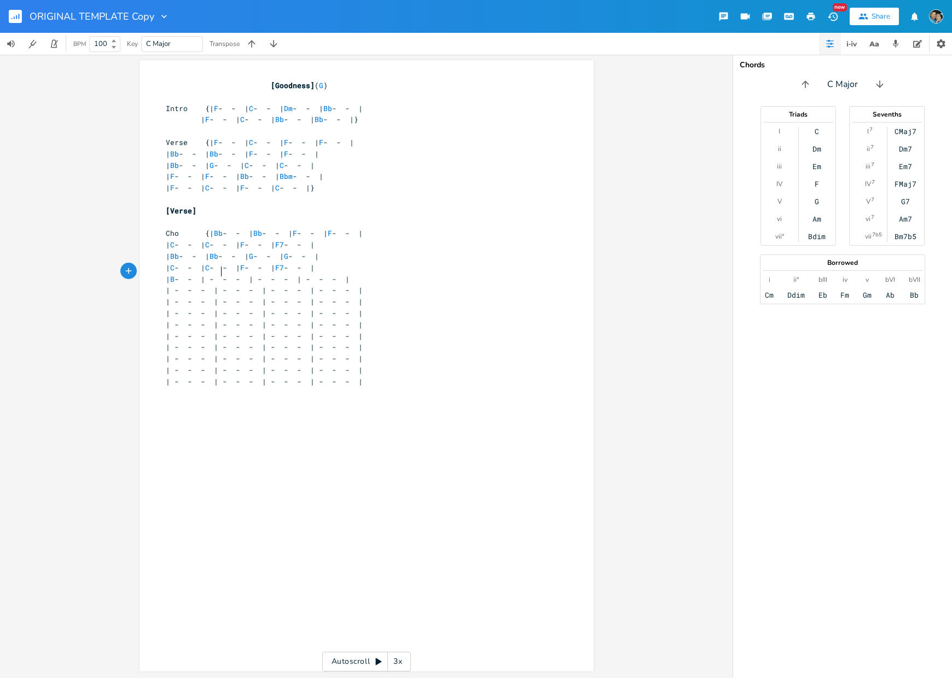
scroll to position [0, 8]
click at [262, 274] on span "| Bb - - | - - - | - - - | - - - |" at bounding box center [260, 279] width 188 height 10
type textarea "Bbm"
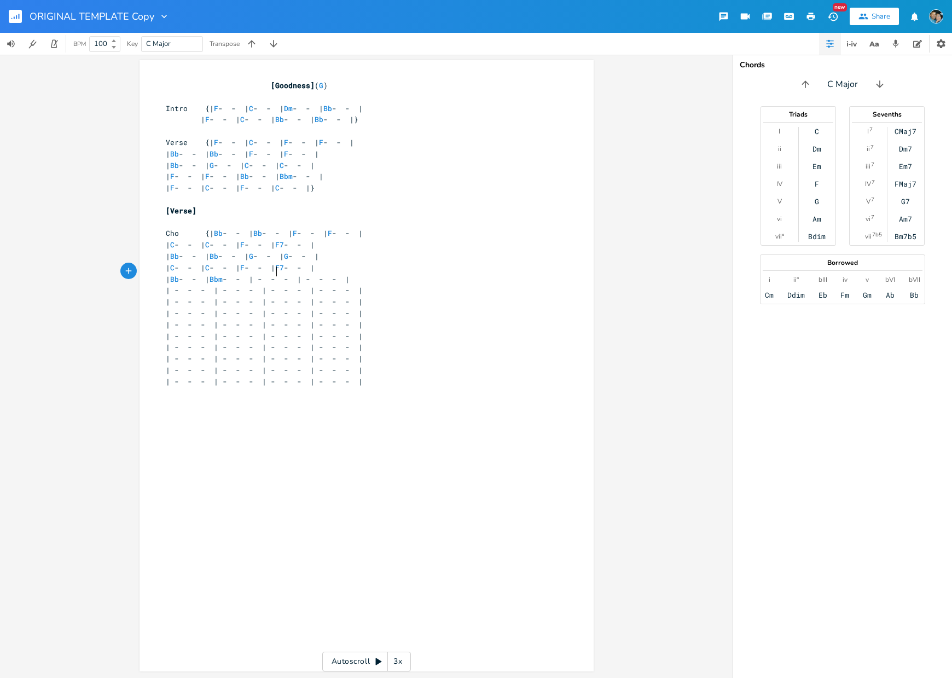
click at [314, 274] on span "| Bb - - | Bbm - - | - - - | - - - |" at bounding box center [258, 279] width 184 height 10
type textarea "F"
click at [336, 274] on span "| Bb - - | Bbm - - | F - - | - - - |" at bounding box center [251, 279] width 171 height 10
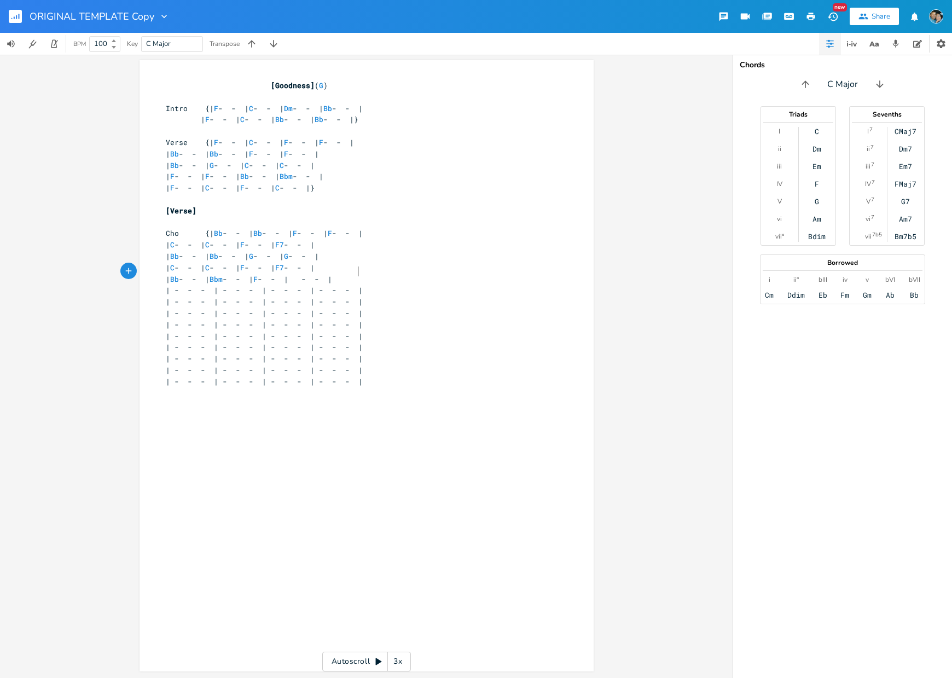
type textarea "C"
click at [219, 285] on span "| - - - | - - - | - - - | - - - |" at bounding box center [264, 290] width 197 height 10
type textarea "F"
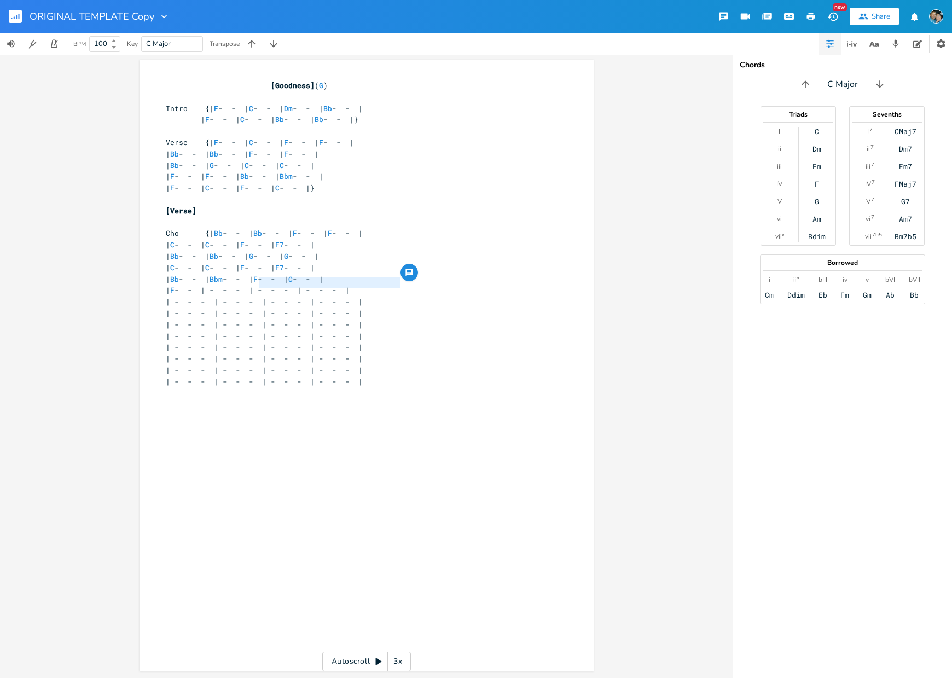
drag, startPoint x: 257, startPoint y: 283, endPoint x: 403, endPoint y: 284, distance: 145.5
click at [403, 284] on pre "| F - - | - - - | - - - | - - - |" at bounding box center [361, 289] width 395 height 11
type textarea "}"
drag, startPoint x: 195, startPoint y: 306, endPoint x: 136, endPoint y: 303, distance: 59.7
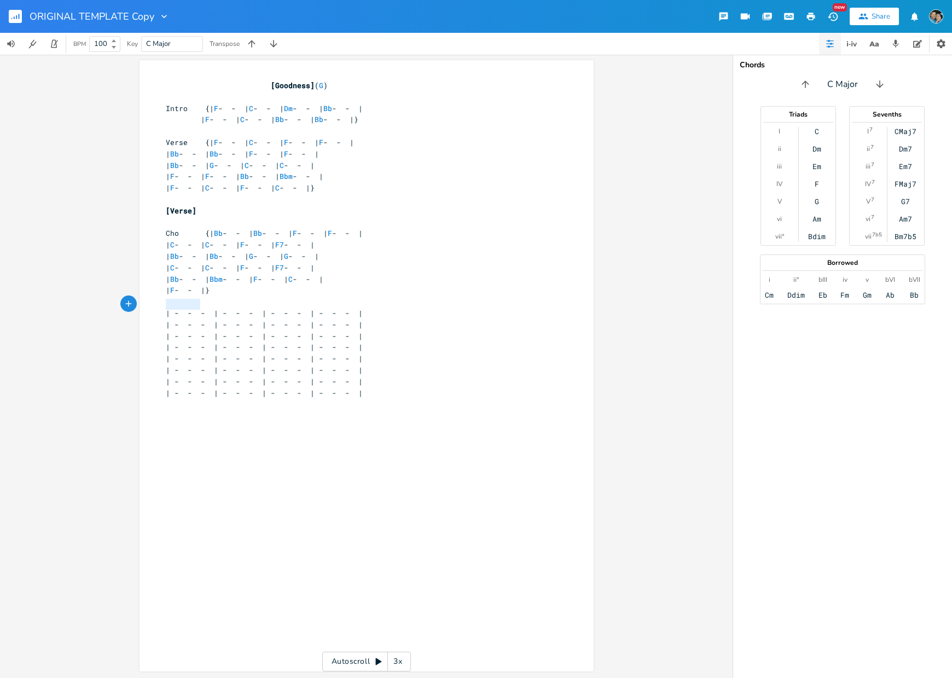
click at [139, 303] on div "x [Goodness] ( G ) ​ Intro {| F - - | C - - | Dm - - | Bb - - | | F - - | C - -…" at bounding box center [366, 365] width 454 height 611
type textarea "Music"
type textarea "{"
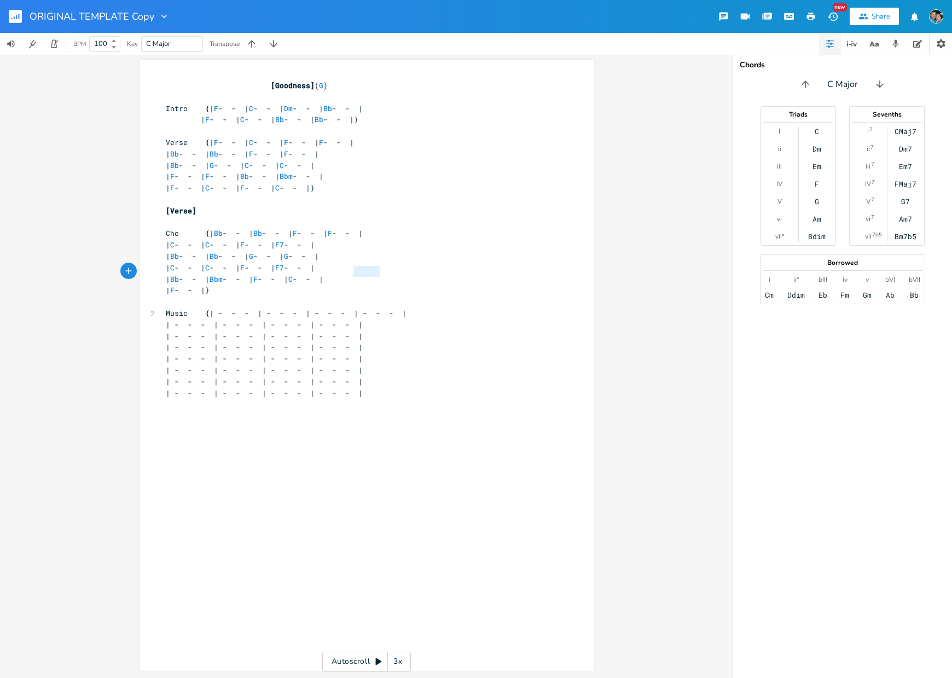
type textarea "C - - |"
drag, startPoint x: 351, startPoint y: 273, endPoint x: 405, endPoint y: 272, distance: 54.2
click at [405, 274] on pre "| Bb - - | Bbm - - | F - - | C - - |" at bounding box center [361, 279] width 395 height 11
click at [210, 285] on span "| F - - |}" at bounding box center [188, 290] width 44 height 10
paste textarea "}"
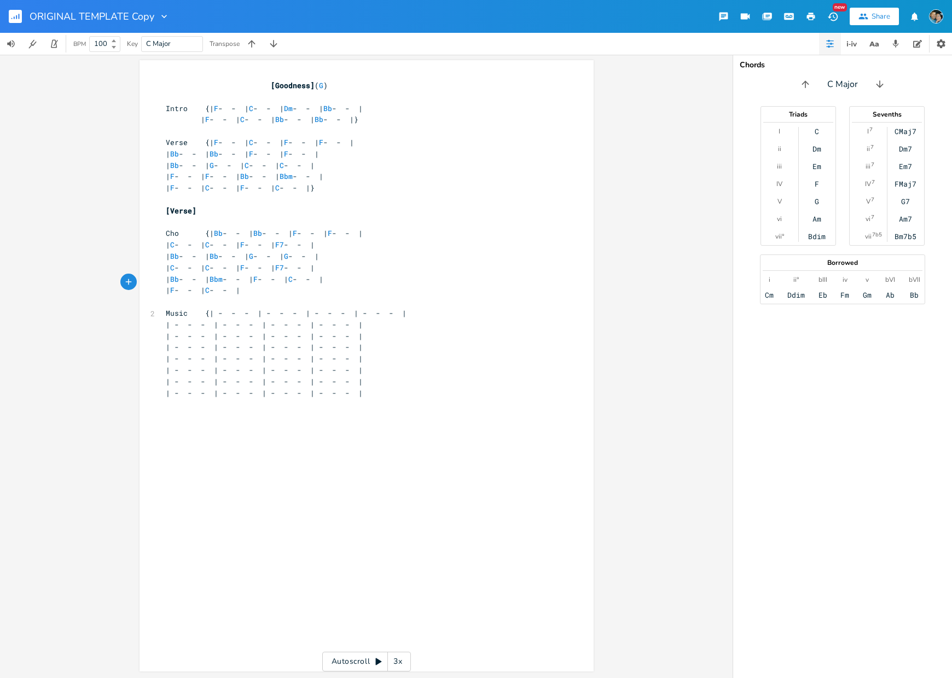
click at [256, 309] on pre "Music {| - - - | - - - | - - - | - - - |" at bounding box center [361, 312] width 395 height 11
click at [315, 287] on pre "| F - - | C - - |" at bounding box center [361, 289] width 395 height 11
type textarea "}"
click at [217, 308] on span "Music {| - - - | - - - | - - - | - - - |" at bounding box center [286, 313] width 241 height 10
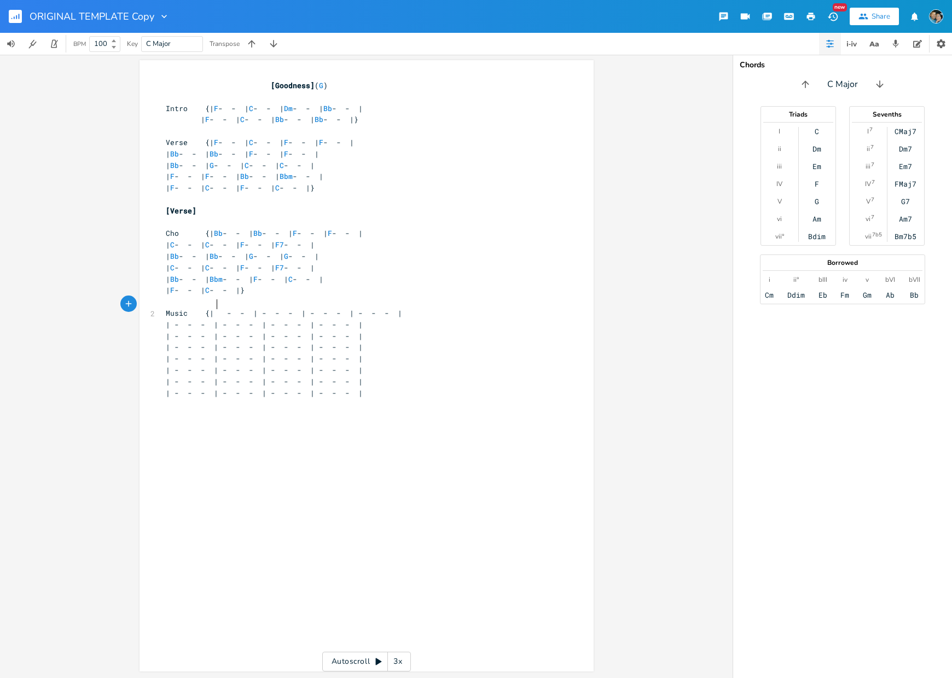
type textarea "F"
click at [263, 308] on span "Music {| F - - | - - - | - - - | - - - |" at bounding box center [280, 313] width 228 height 10
type textarea "F7"
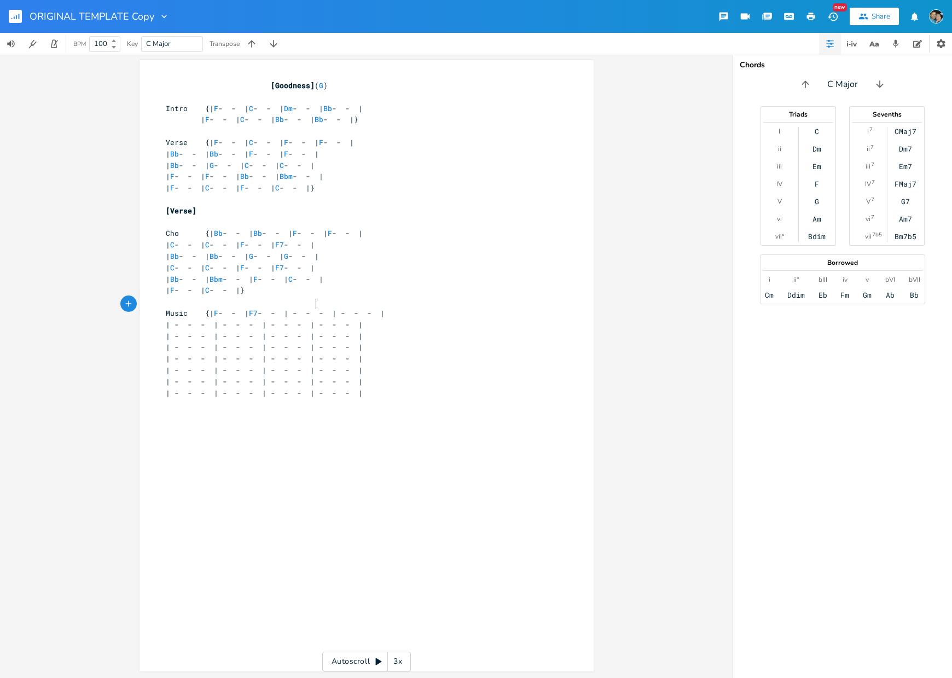
click at [310, 308] on span "Music {| F - - | F7 - - | - - - | - - - |" at bounding box center [275, 313] width 219 height 10
type textarea "Bb"
click at [359, 308] on span "Music {| F - - | F7 - - | Bb - - | - - - |" at bounding box center [271, 313] width 210 height 10
type textarea "Bbm"
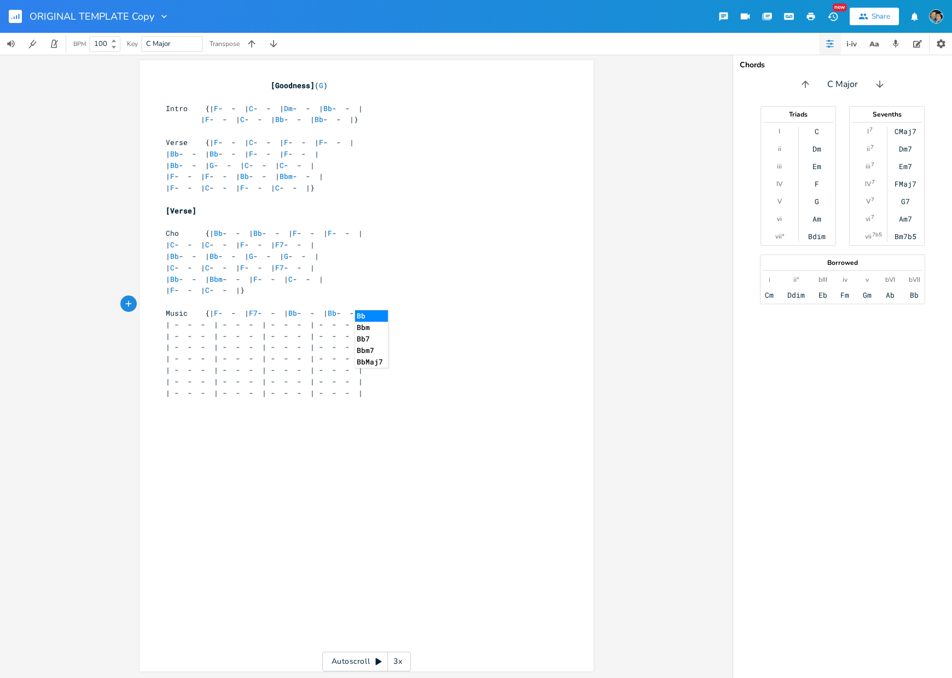
scroll to position [0, 13]
click at [218, 319] on span "| - - - | - - - | - - - | - - - |" at bounding box center [264, 324] width 197 height 10
type textarea "F"
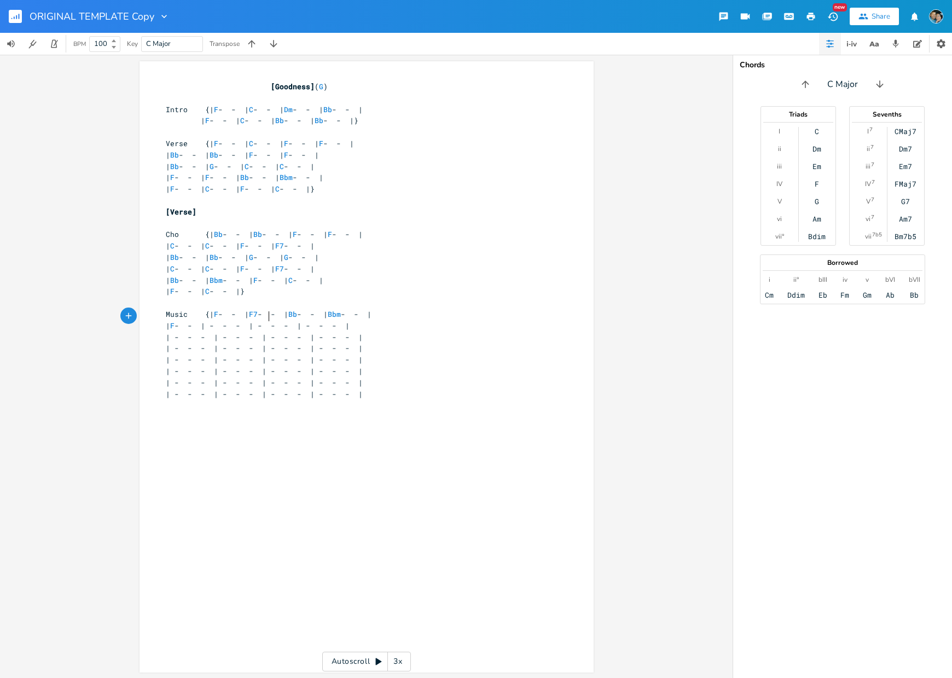
click at [264, 321] on span "| F - - | - - - | - - - | - - - |" at bounding box center [258, 326] width 184 height 10
type textarea "C"
click at [310, 321] on span "| F - - | C - - | - - - | - - - |" at bounding box center [251, 326] width 171 height 10
type textarea "F"
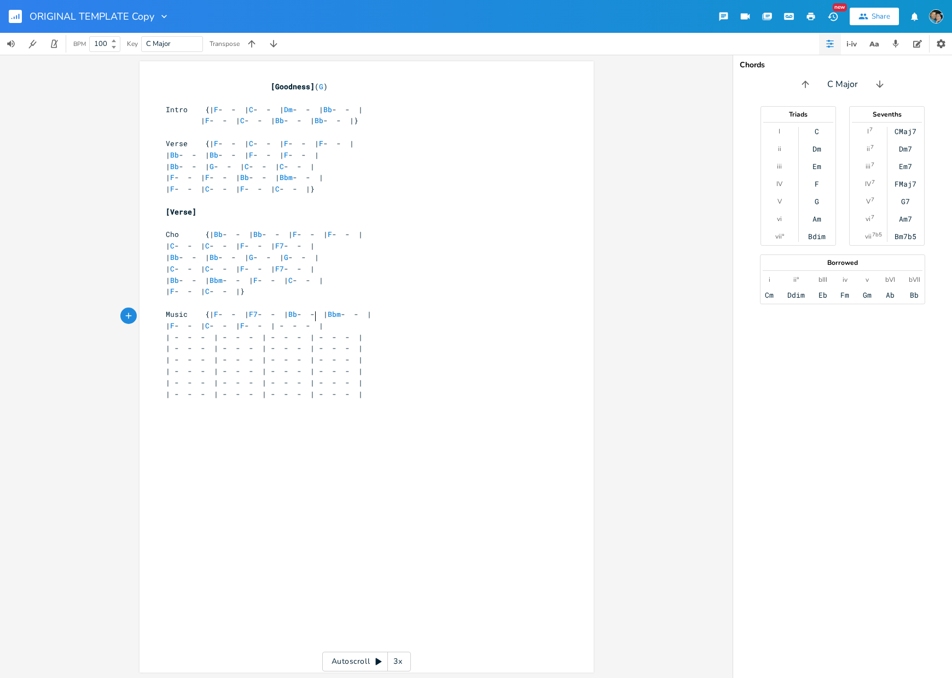
scroll to position [0, 3]
click at [323, 321] on span "| F - - | C - - | F - - | - - - |" at bounding box center [245, 326] width 158 height 10
type textarea "C"
click at [297, 332] on span "| - - - | - - - | - - - | - - - |" at bounding box center [264, 337] width 197 height 10
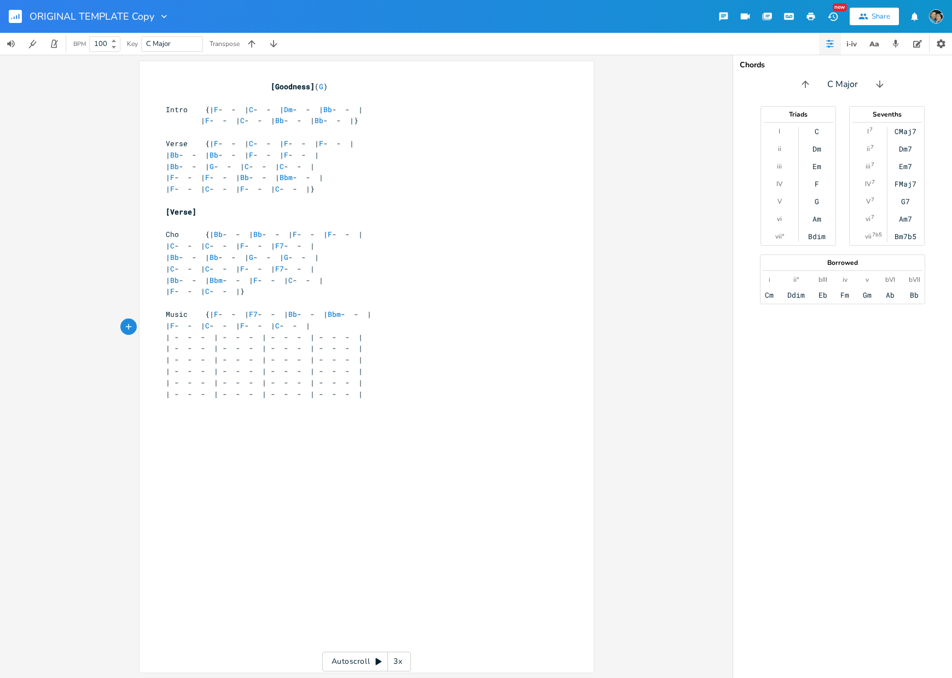
click at [405, 320] on pre "| F - - | C - - | F - - | C - - |" at bounding box center [361, 325] width 395 height 11
type textarea "}"
drag, startPoint x: 207, startPoint y: 339, endPoint x: 99, endPoint y: 330, distance: 108.6
click at [99, 330] on div "x [Goodness] ( G ) ​ Intro {| F - - | C - - | Dm - - | Bb - - | | F - - | C - -…" at bounding box center [366, 366] width 732 height 623
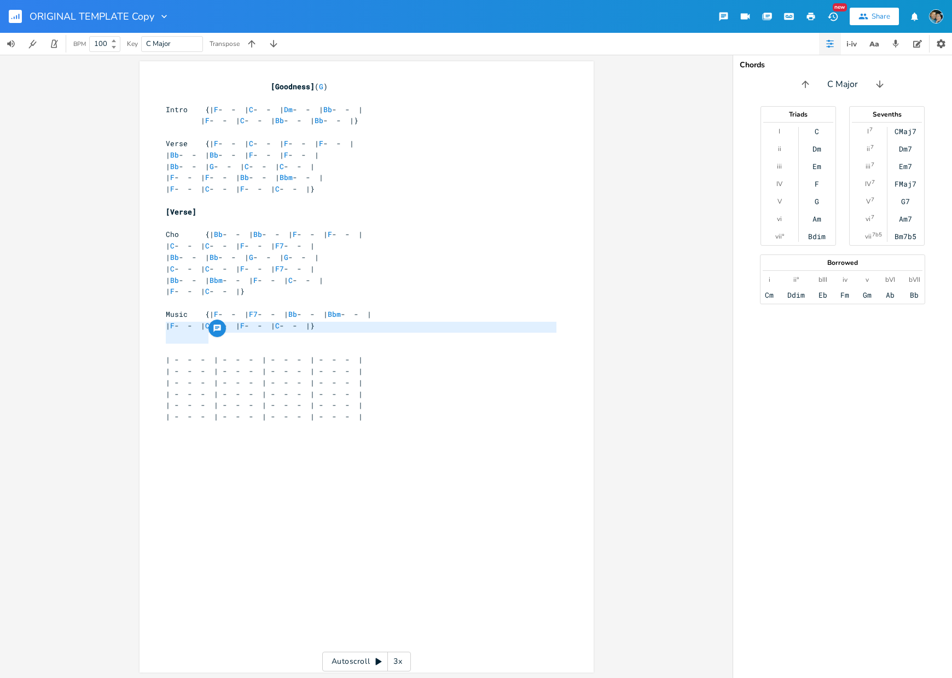
click at [184, 343] on span at bounding box center [188, 348] width 44 height 10
drag, startPoint x: 216, startPoint y: 338, endPoint x: 130, endPoint y: 335, distance: 85.4
click at [130, 335] on div "x [Goodness] ( G ) ​ Intro {| F - - | C - - | Dm - - | Bb - - | | F - - | C - -…" at bounding box center [366, 366] width 732 height 623
type textarea "Verse + h"
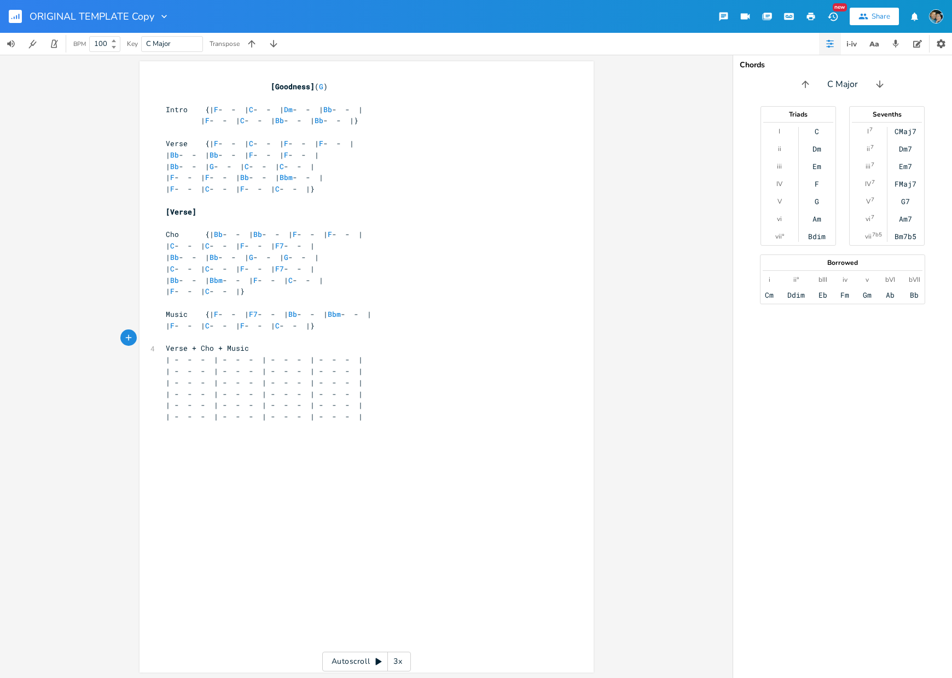
type textarea "Cho + Music]"
click at [164, 342] on pre "Verse + Cho + Music]" at bounding box center [361, 347] width 395 height 11
type textarea "["
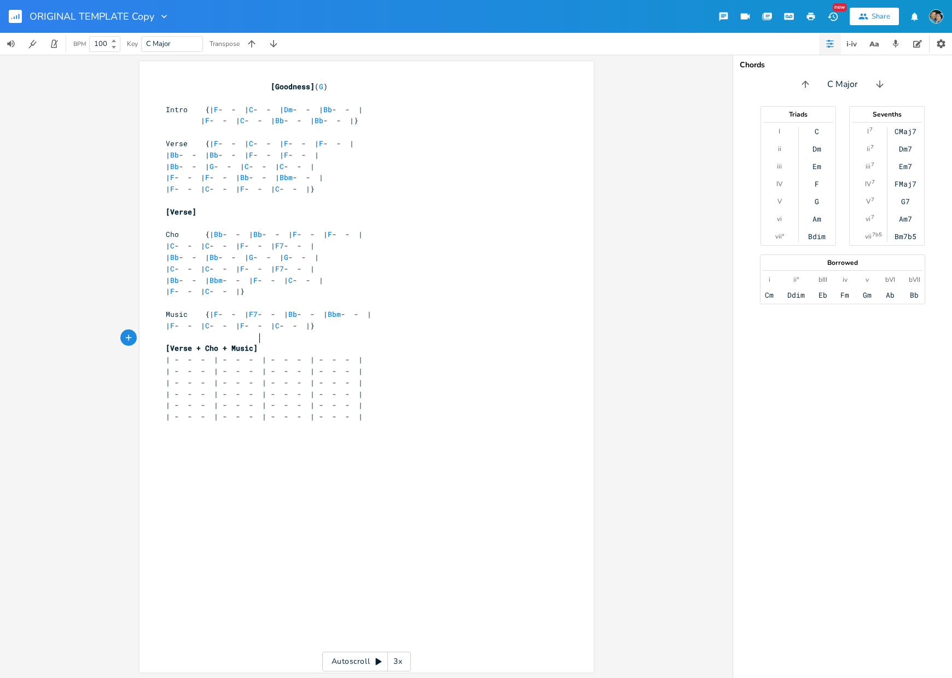
click at [287, 342] on pre "[Verse + Cho + Music]" at bounding box center [361, 347] width 395 height 11
type textarea "2x"
click at [263, 377] on span "| - - - | - - - | - - - | - - - |" at bounding box center [264, 382] width 197 height 10
click at [292, 342] on pre "[Verse + Cho + Music] 2x" at bounding box center [361, 347] width 395 height 11
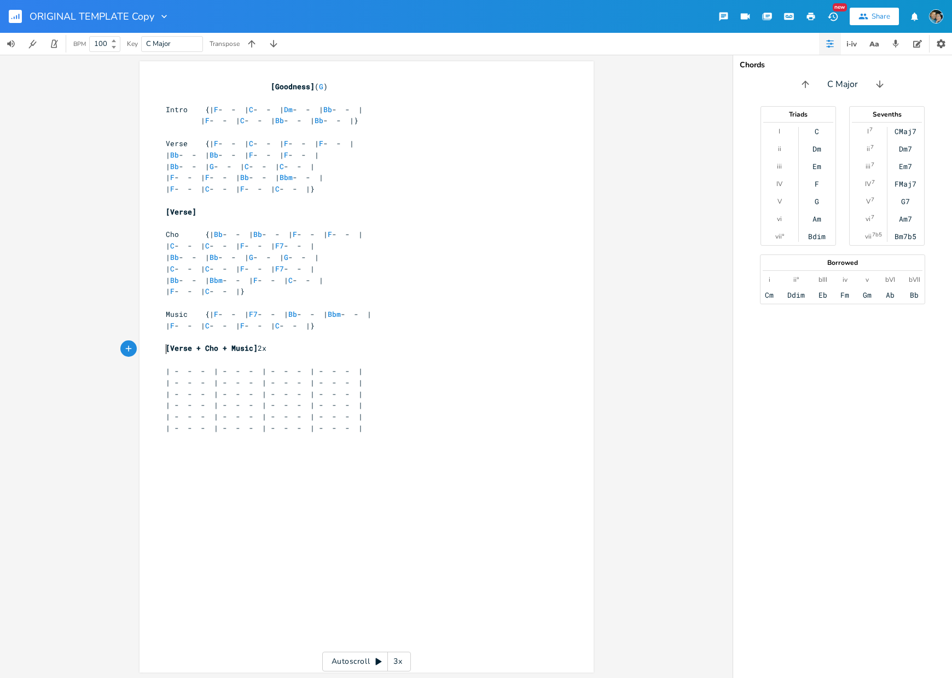
type textarea "|"
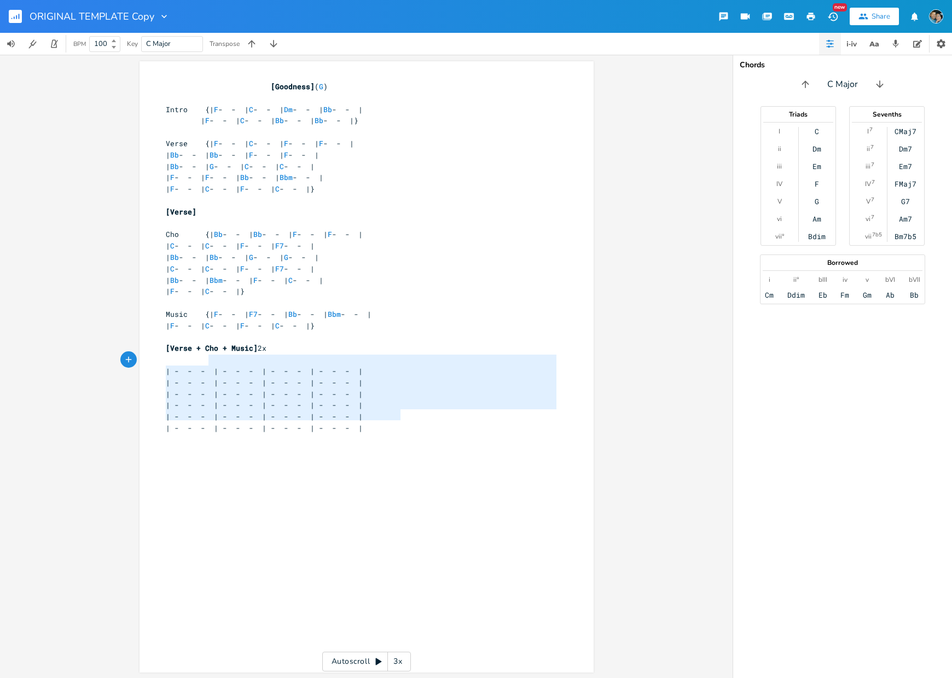
type textarea "| - - - | - - - | - - - | - - - | | - - - | - - - | - - - | - - - | | - - - | -…"
drag, startPoint x: 379, startPoint y: 421, endPoint x: 201, endPoint y: 361, distance: 187.7
click at [201, 361] on div "[Goodness] ( G ) ​ Intro {| F - - | C - - | Dm - - | Bb - - | | F - - | C - - |…" at bounding box center [361, 286] width 395 height 410
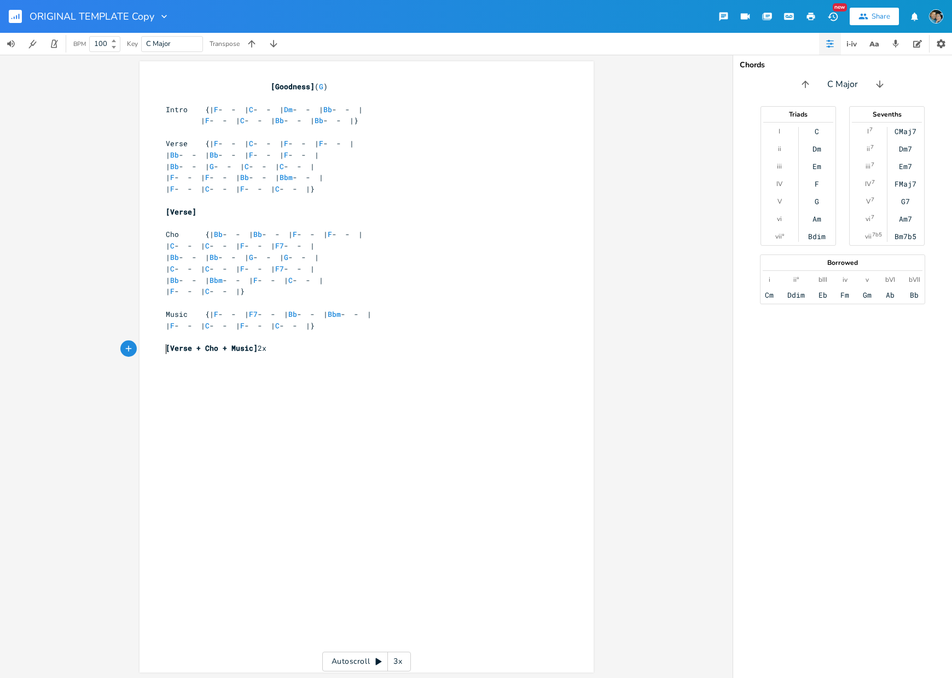
click at [204, 454] on div "x [Goodness] ( G ) ​ Intro {| F - - | C - - | Dm - - | Bb - - | | F - - | C - -…" at bounding box center [375, 377] width 422 height 597
type textarea "d"
click at [285, 85] on span "[Goodness]" at bounding box center [293, 87] width 44 height 10
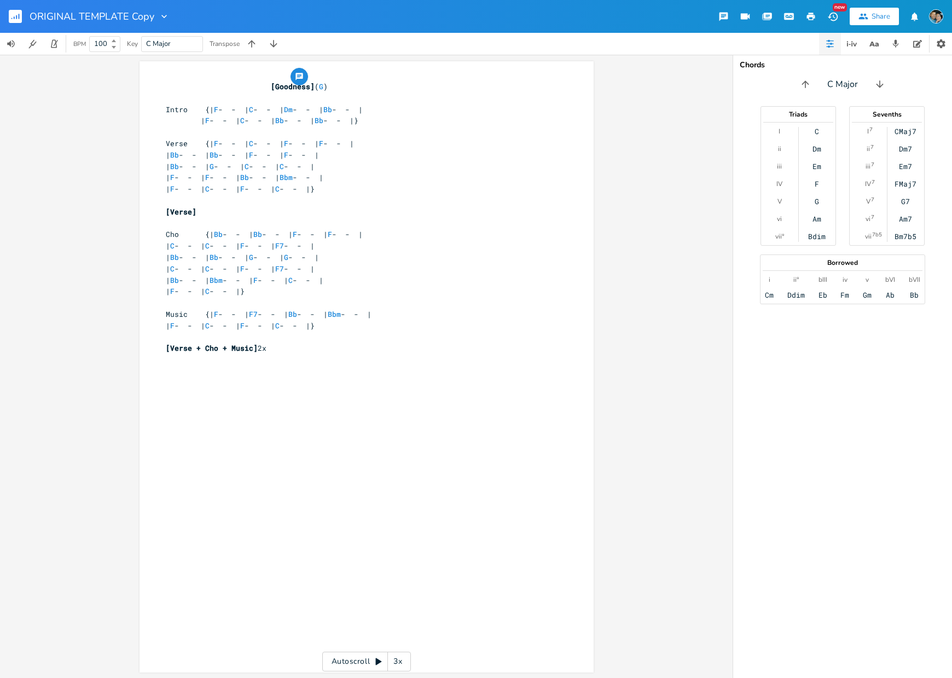
click at [284, 87] on span "[Goodness]" at bounding box center [293, 87] width 44 height 10
type textarea "Ni Hin Cun Ee"
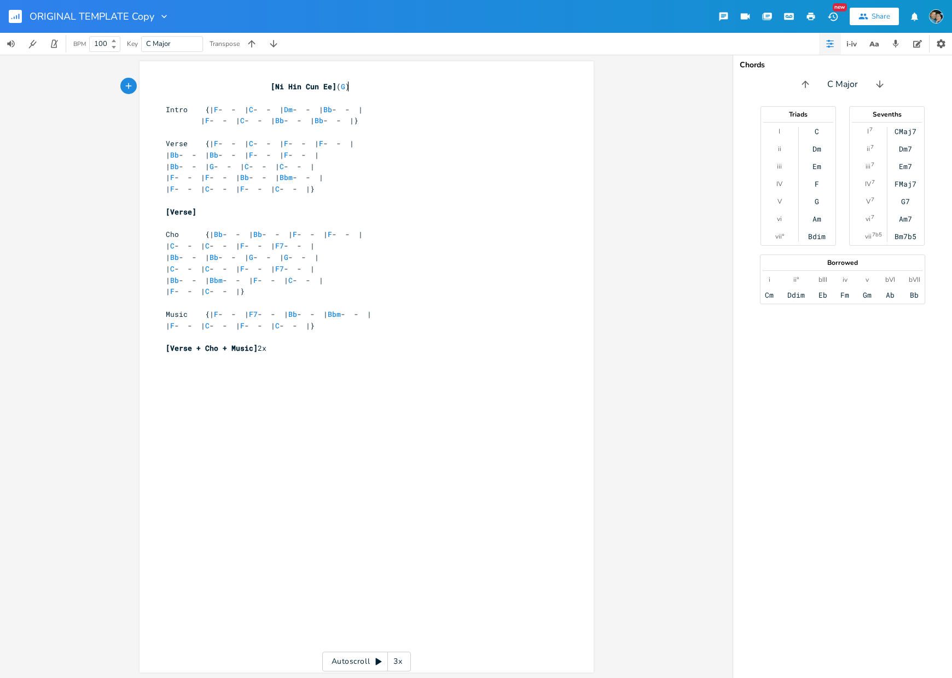
click at [346, 87] on span "[Ni Hin Cun Ee] ( G )" at bounding box center [258, 87] width 184 height 10
type textarea "F"
click at [257, 196] on pre at bounding box center [361, 200] width 395 height 11
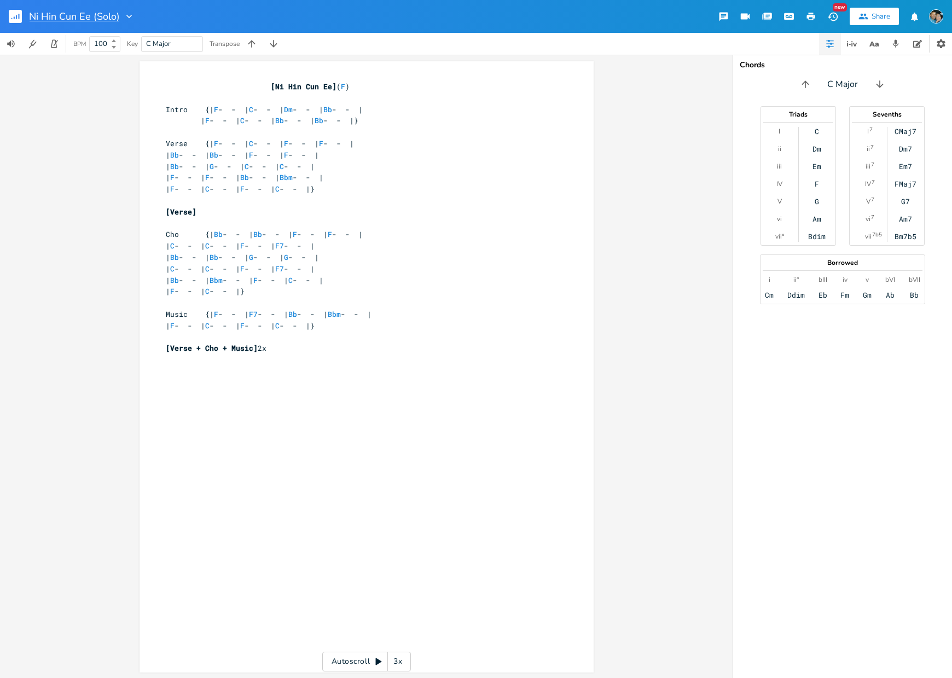
type input "Ni Hin Cun Ee (Solo)"
